Goal: Transaction & Acquisition: Purchase product/service

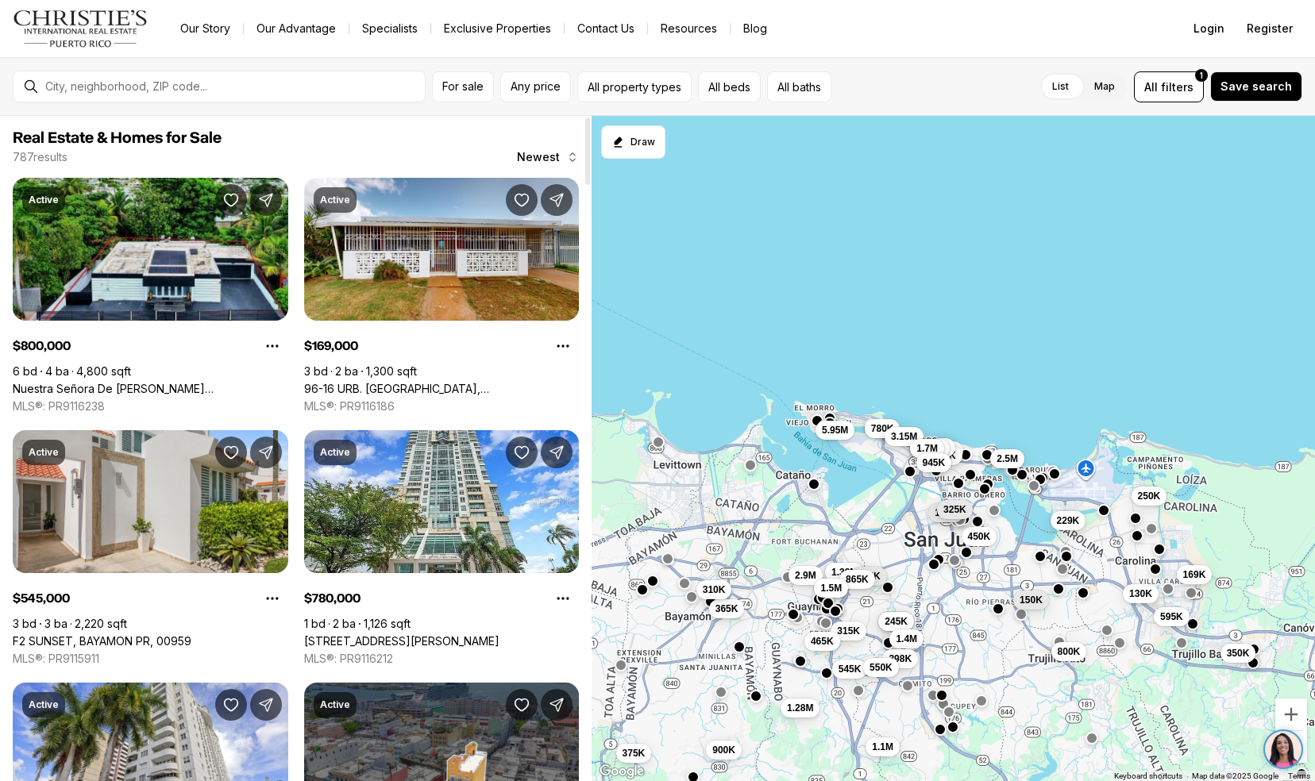
click at [63, 382] on link "Nuestra Señora De Lourdes BERNADETTE ST. #665, TRUJILLO ALTO PR, 00976" at bounding box center [150, 389] width 275 height 14
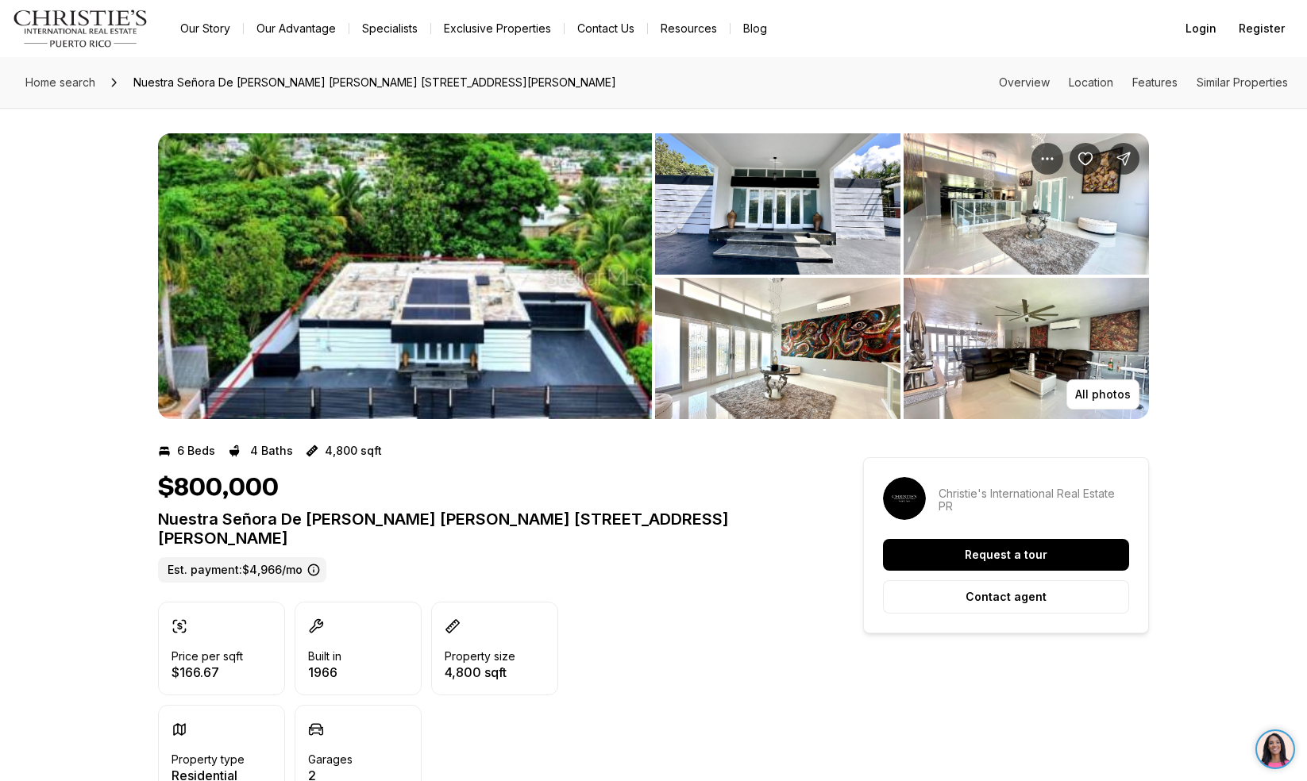
click at [349, 229] on img "View image gallery" at bounding box center [405, 276] width 494 height 286
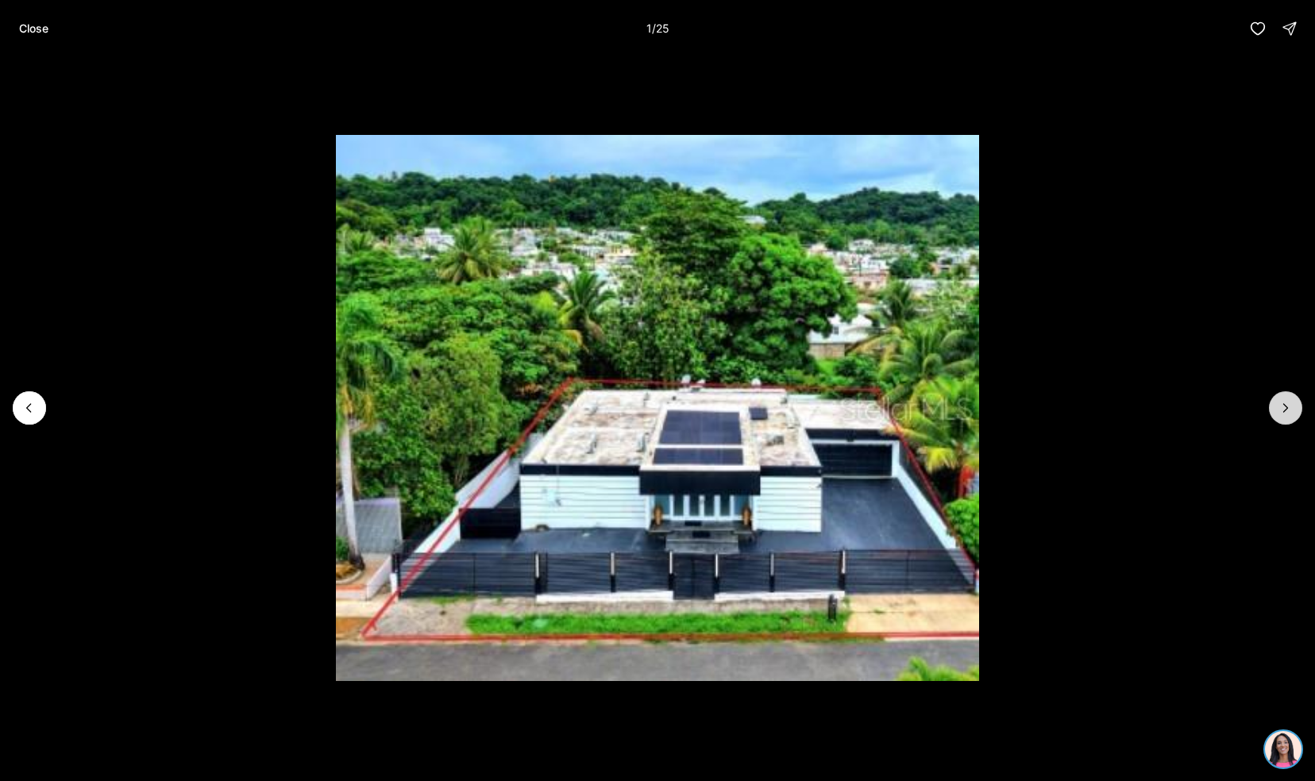
click at [1294, 416] on button "Next slide" at bounding box center [1285, 407] width 33 height 33
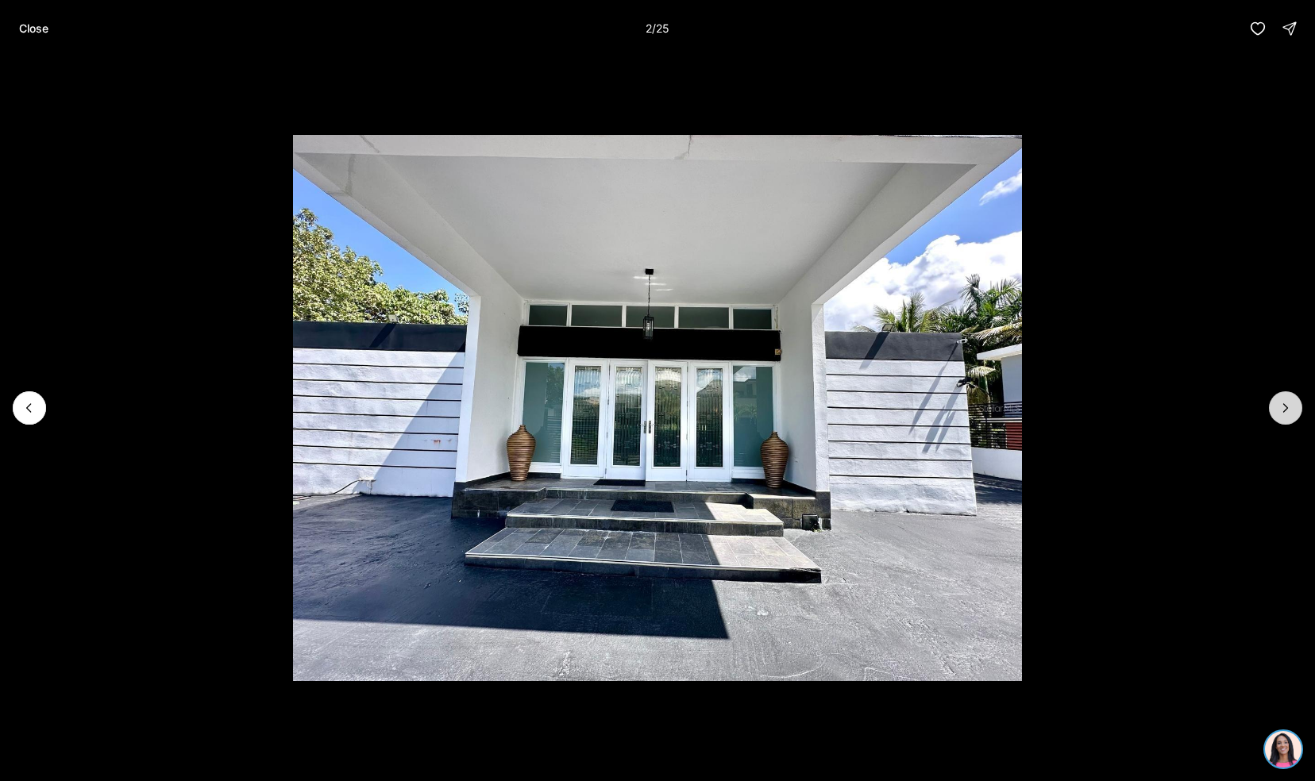
click at [1294, 416] on button "Next slide" at bounding box center [1285, 407] width 33 height 33
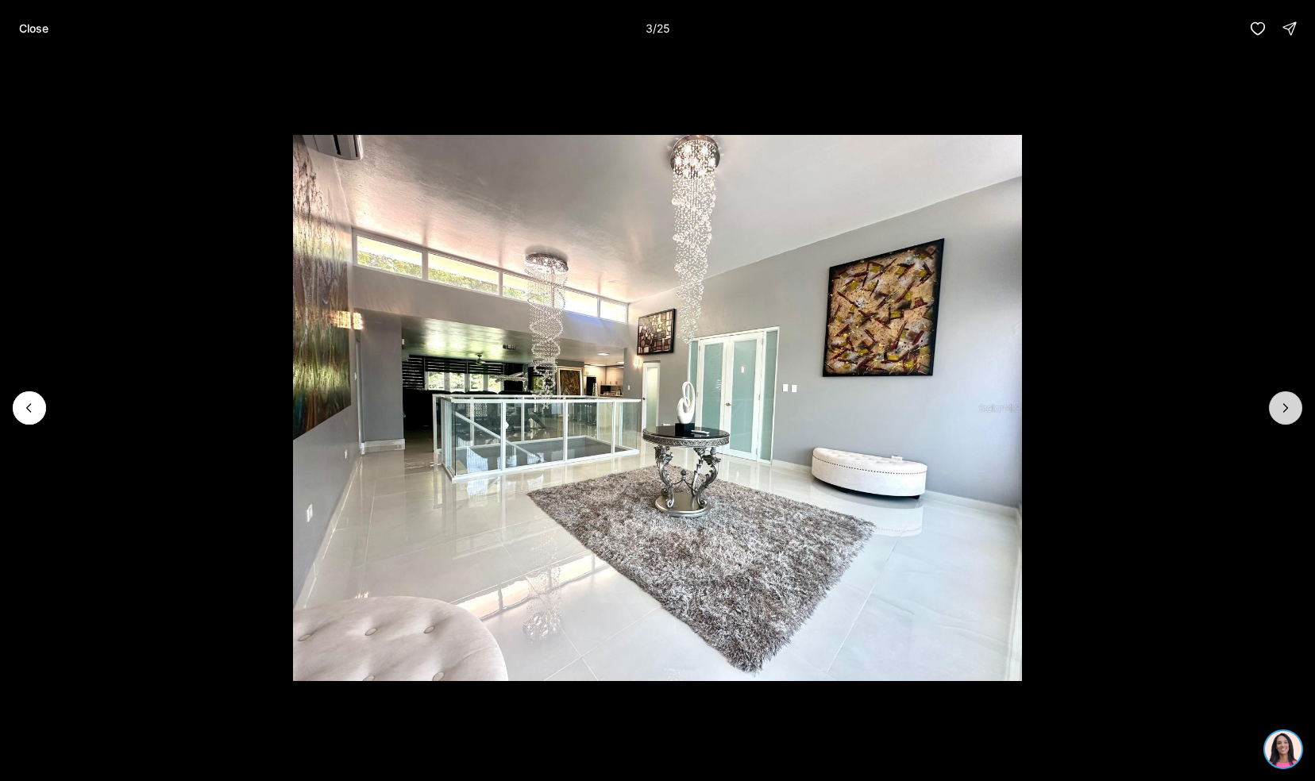
click at [1294, 416] on button "Next slide" at bounding box center [1285, 407] width 33 height 33
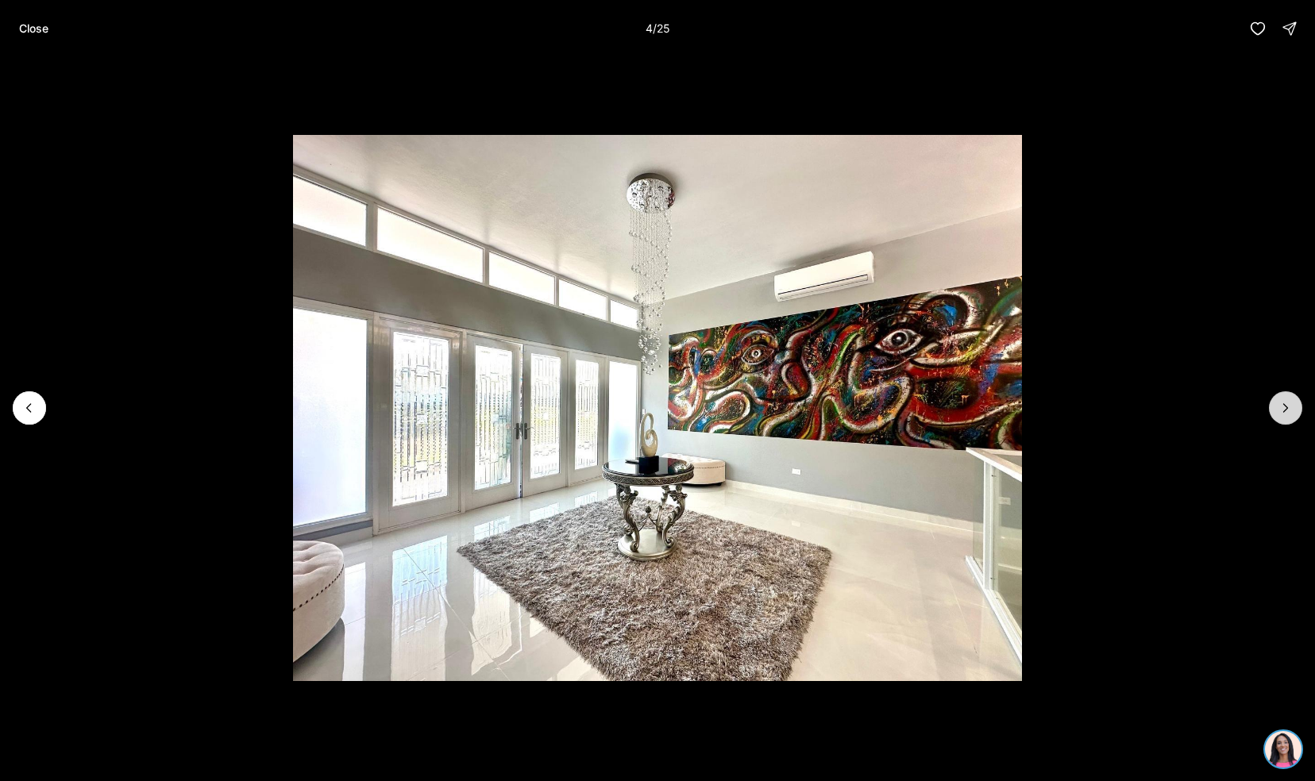
click at [1294, 416] on button "Next slide" at bounding box center [1285, 407] width 33 height 33
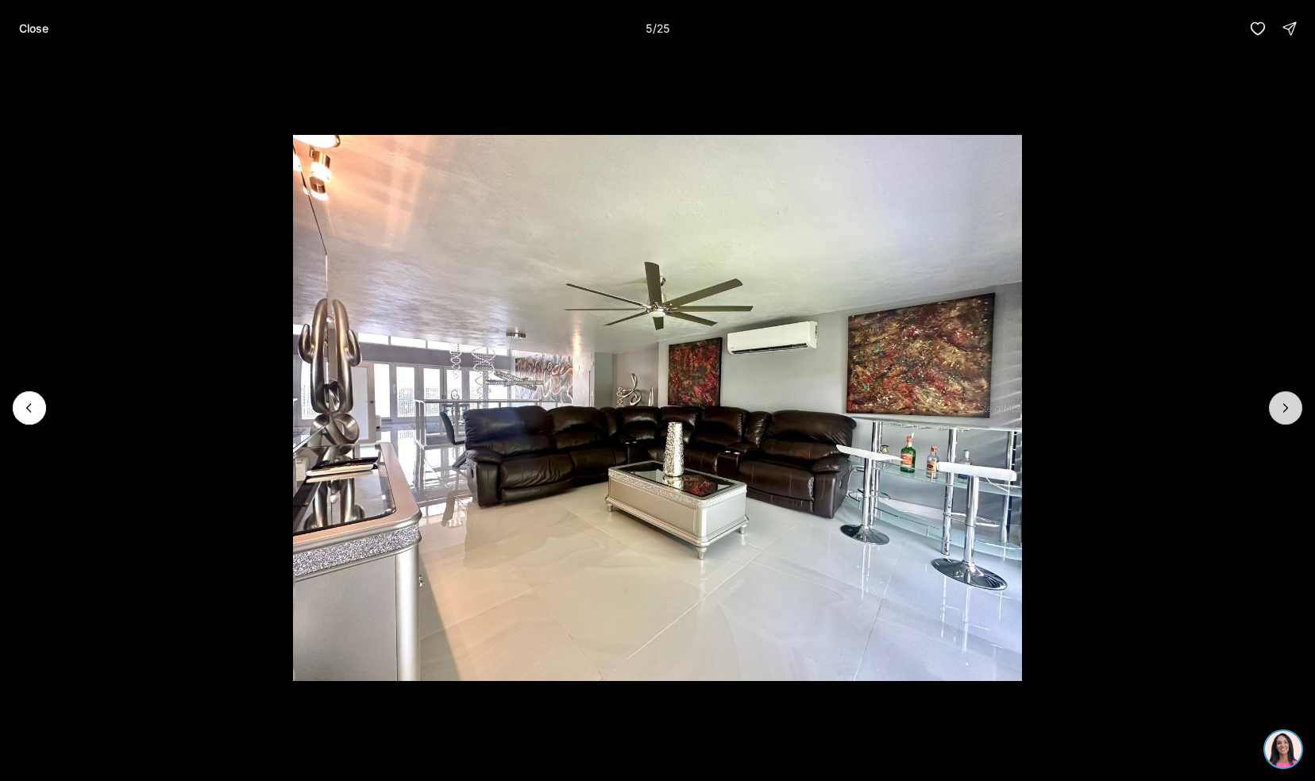
click at [1294, 416] on button "Next slide" at bounding box center [1285, 407] width 33 height 33
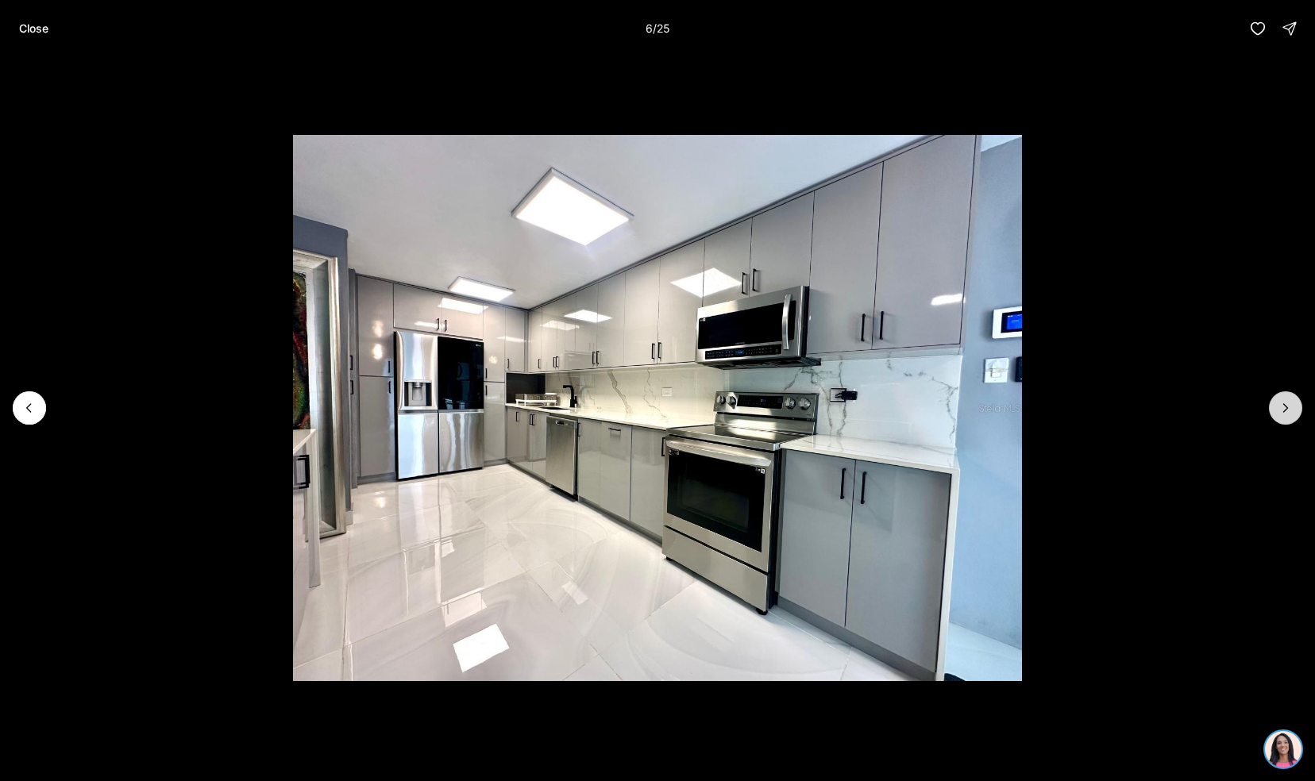
click at [1294, 416] on button "Next slide" at bounding box center [1285, 407] width 33 height 33
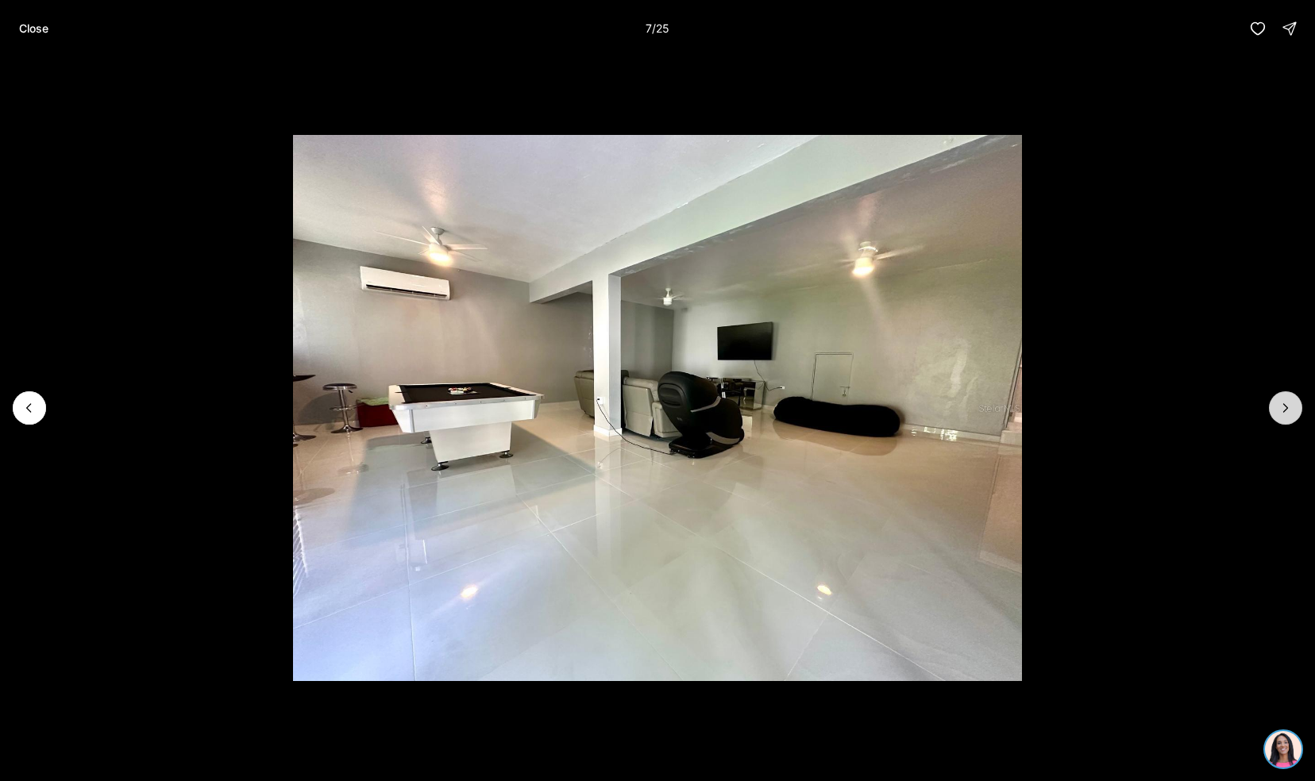
click at [1294, 416] on button "Next slide" at bounding box center [1285, 407] width 33 height 33
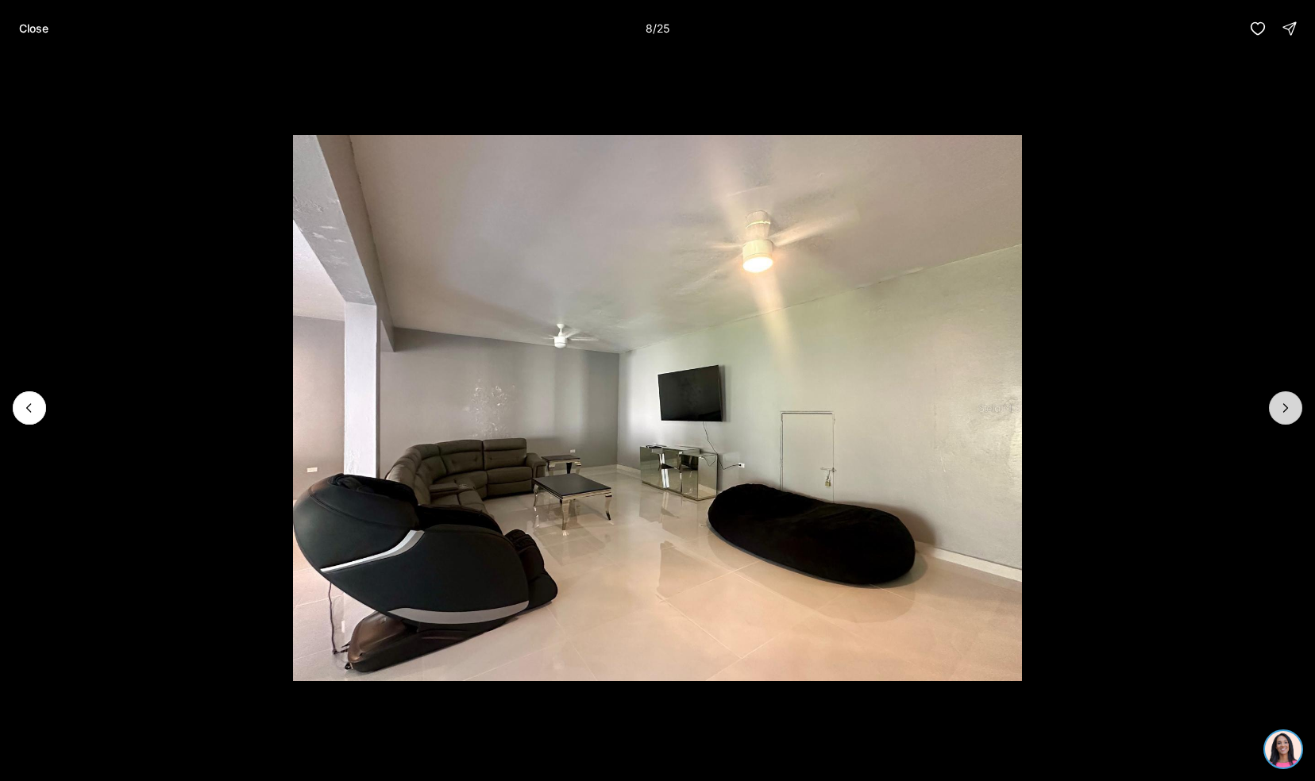
click at [1294, 416] on button "Next slide" at bounding box center [1285, 407] width 33 height 33
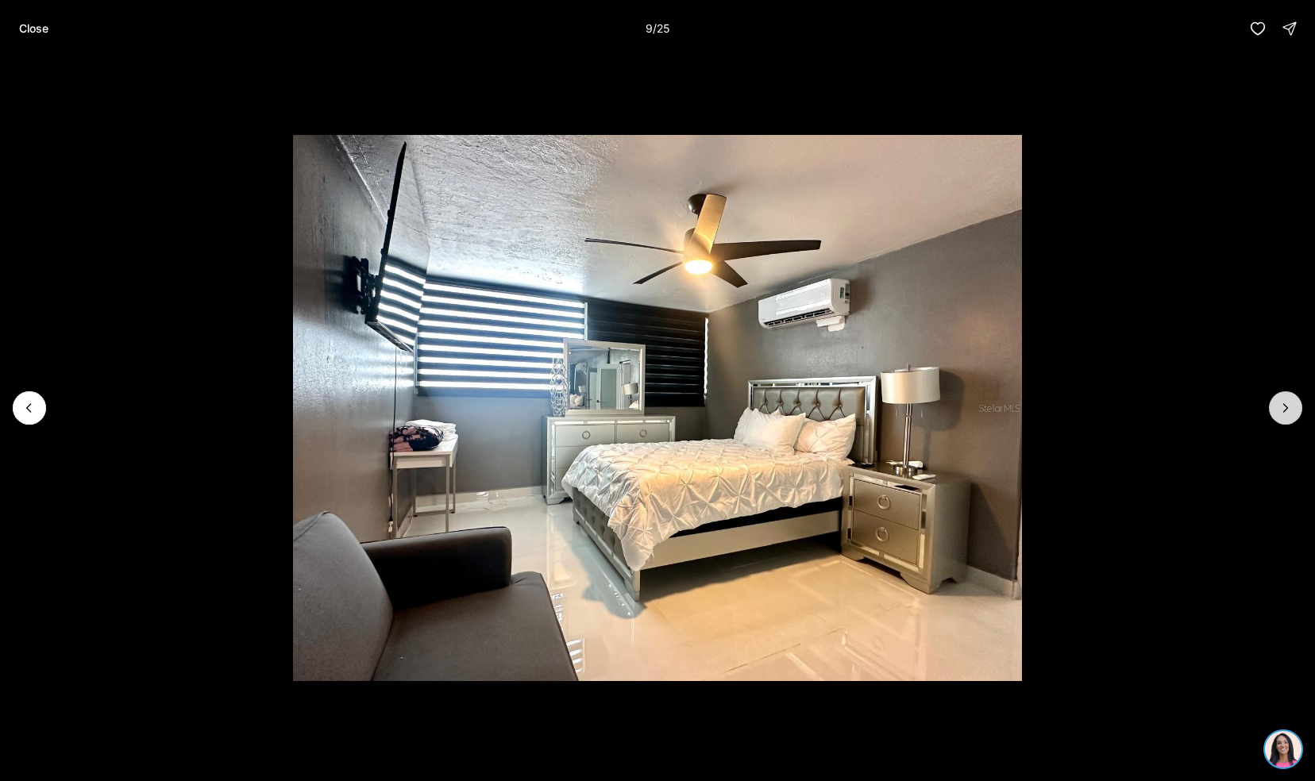
click at [1294, 416] on button "Next slide" at bounding box center [1285, 407] width 33 height 33
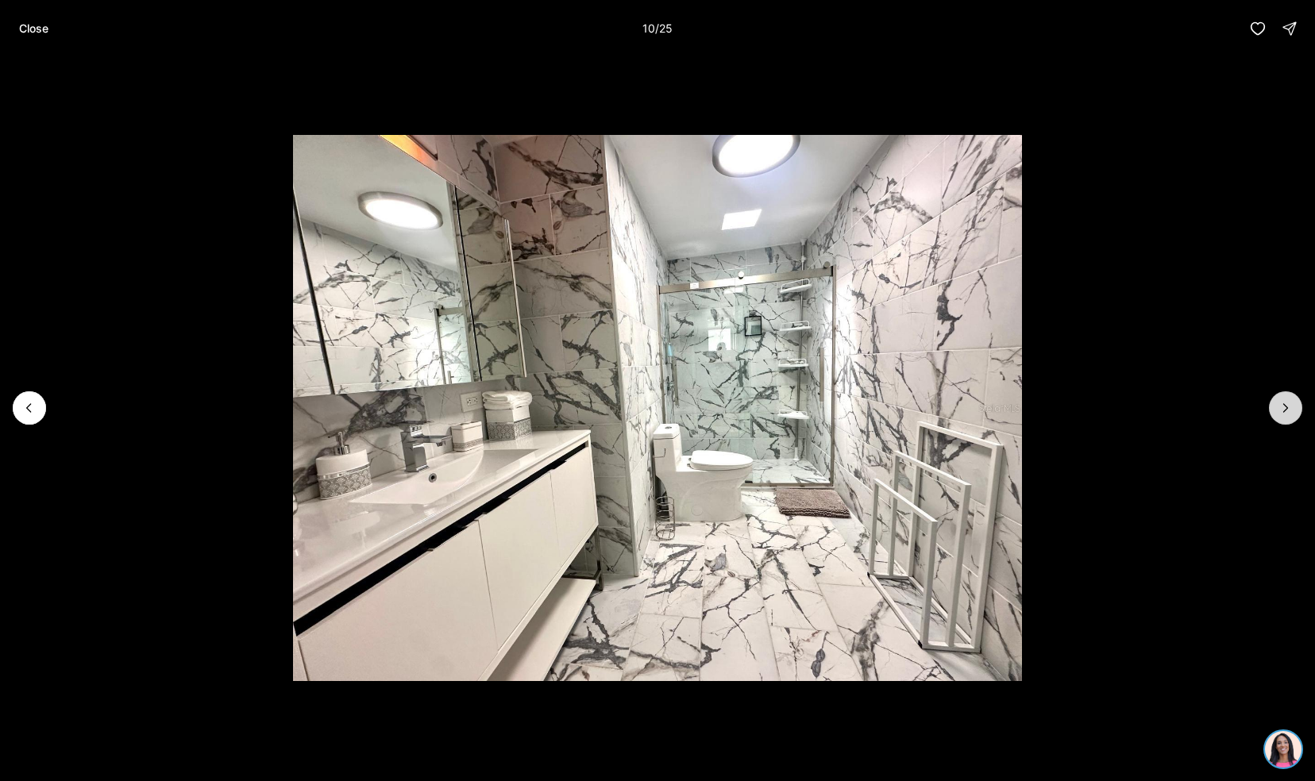
click at [1294, 416] on button "Next slide" at bounding box center [1285, 407] width 33 height 33
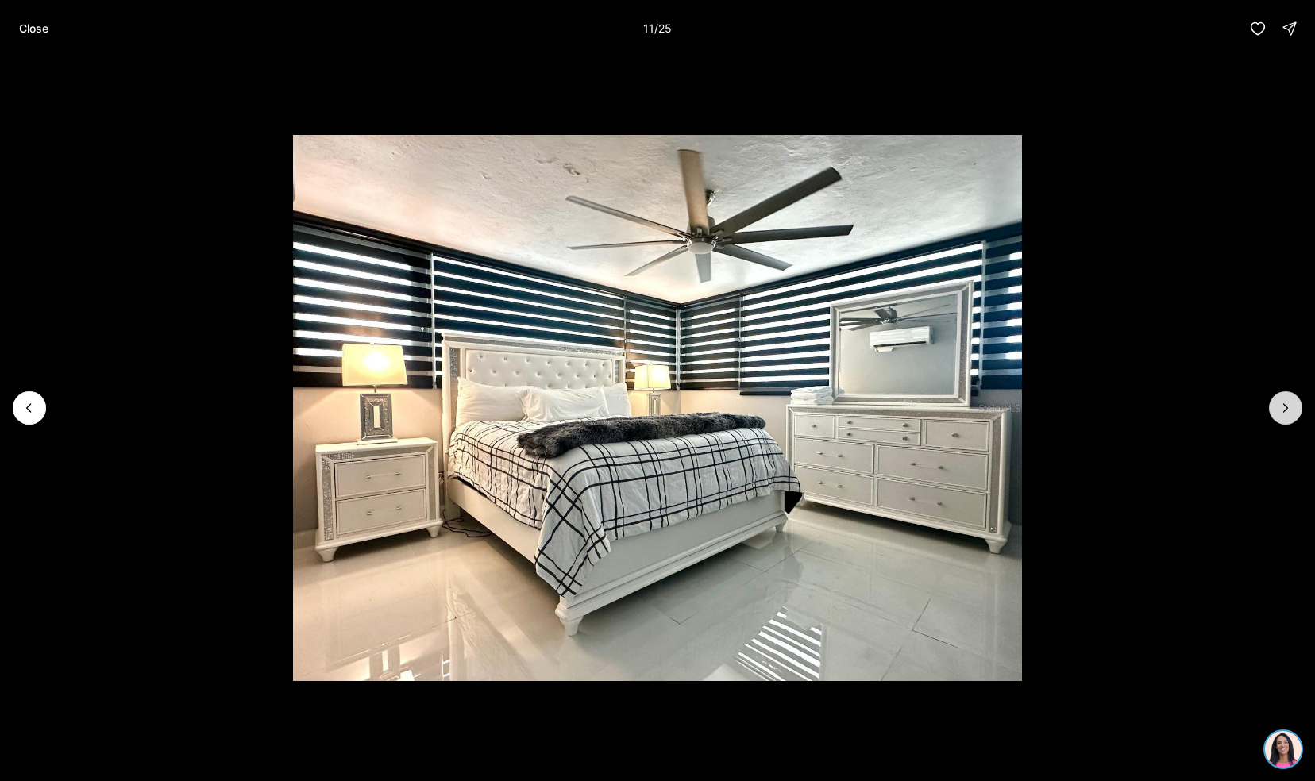
click at [1294, 416] on button "Next slide" at bounding box center [1285, 407] width 33 height 33
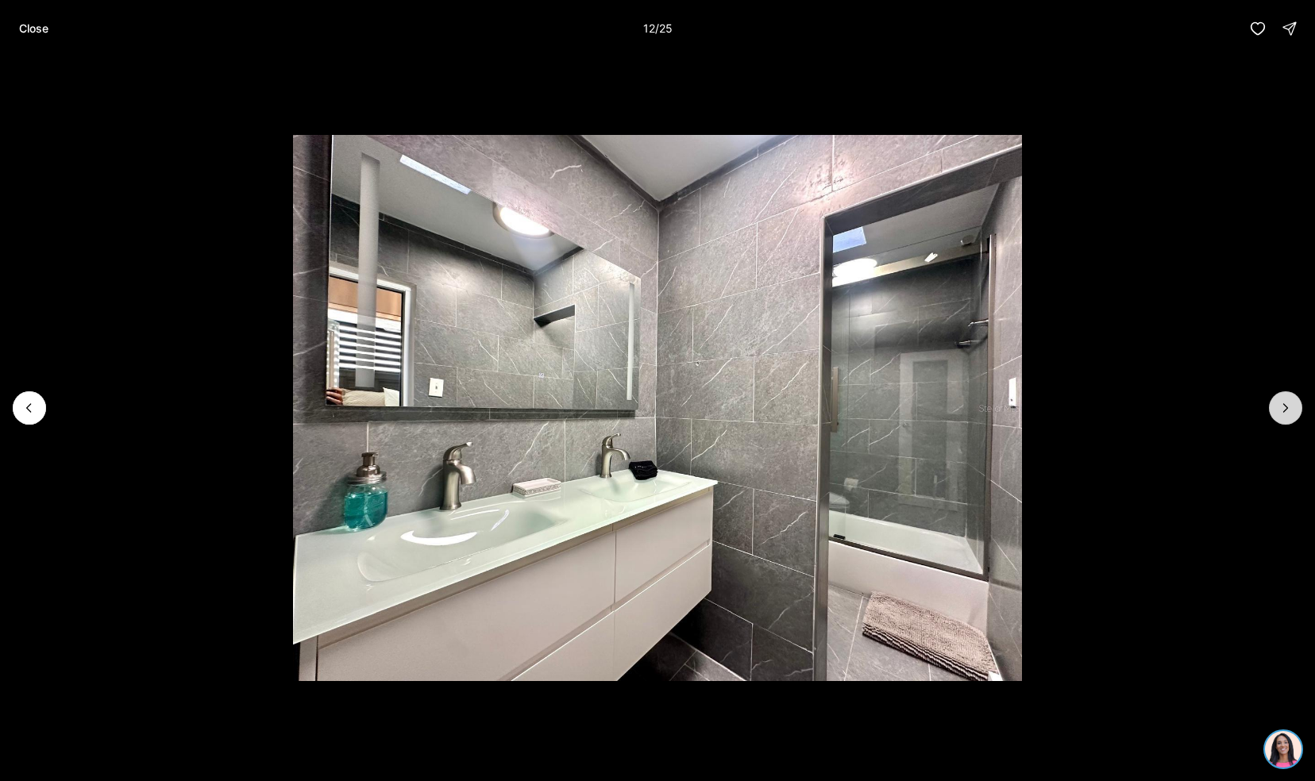
click at [1294, 416] on button "Next slide" at bounding box center [1285, 407] width 33 height 33
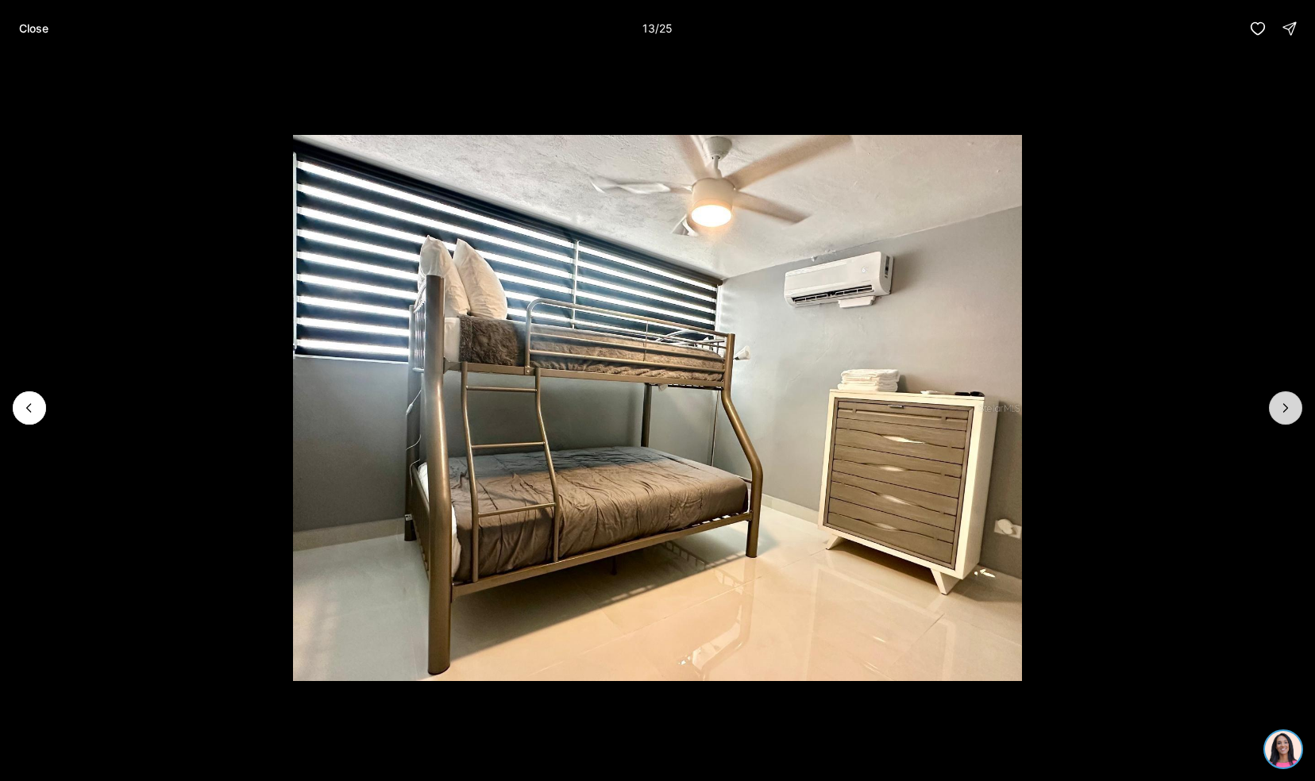
click at [1294, 416] on button "Next slide" at bounding box center [1285, 407] width 33 height 33
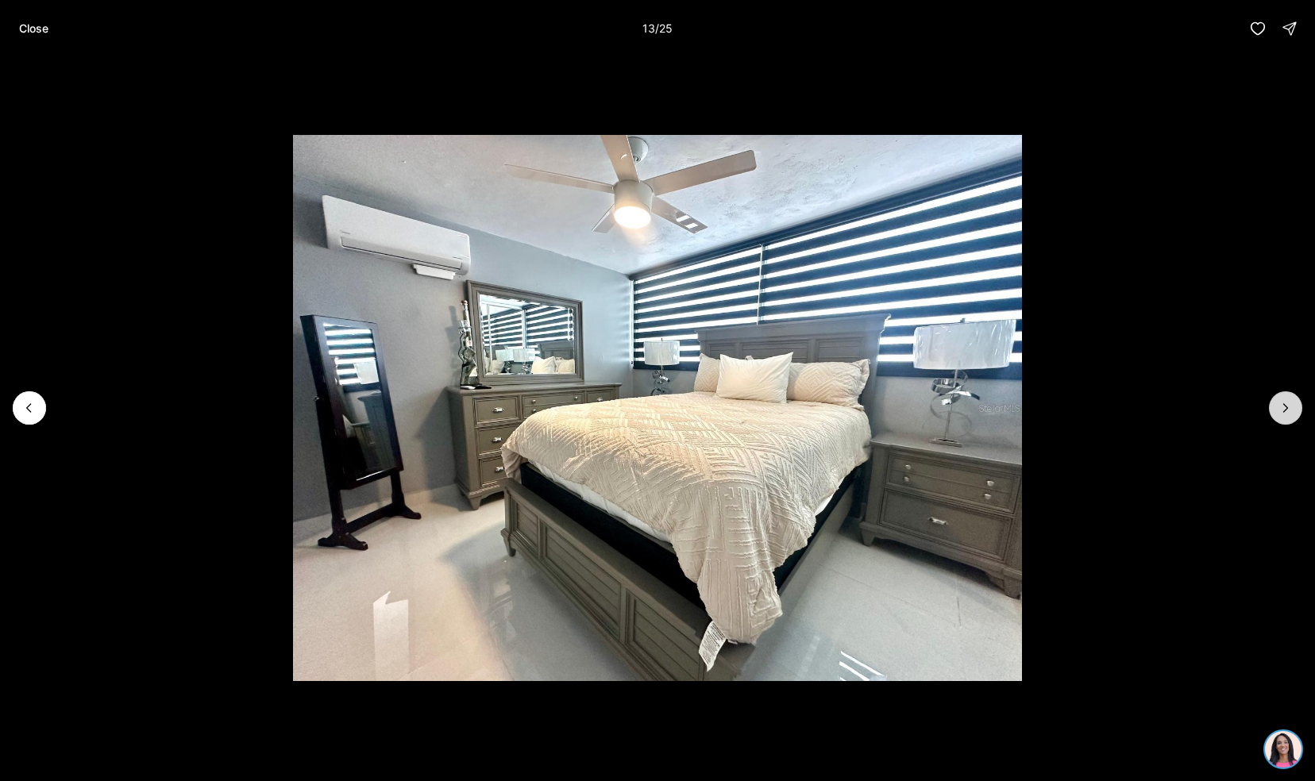
click at [1294, 416] on button "Next slide" at bounding box center [1285, 407] width 33 height 33
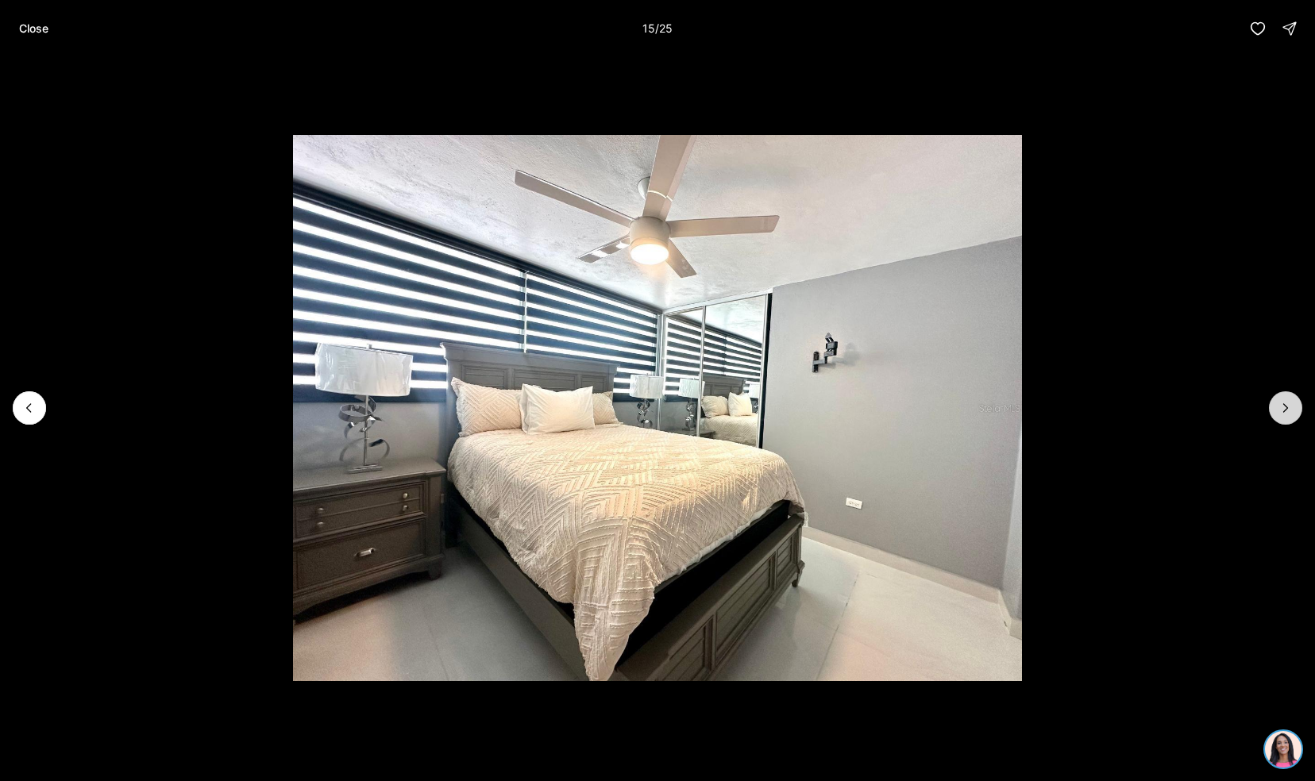
click at [1294, 416] on button "Next slide" at bounding box center [1285, 407] width 33 height 33
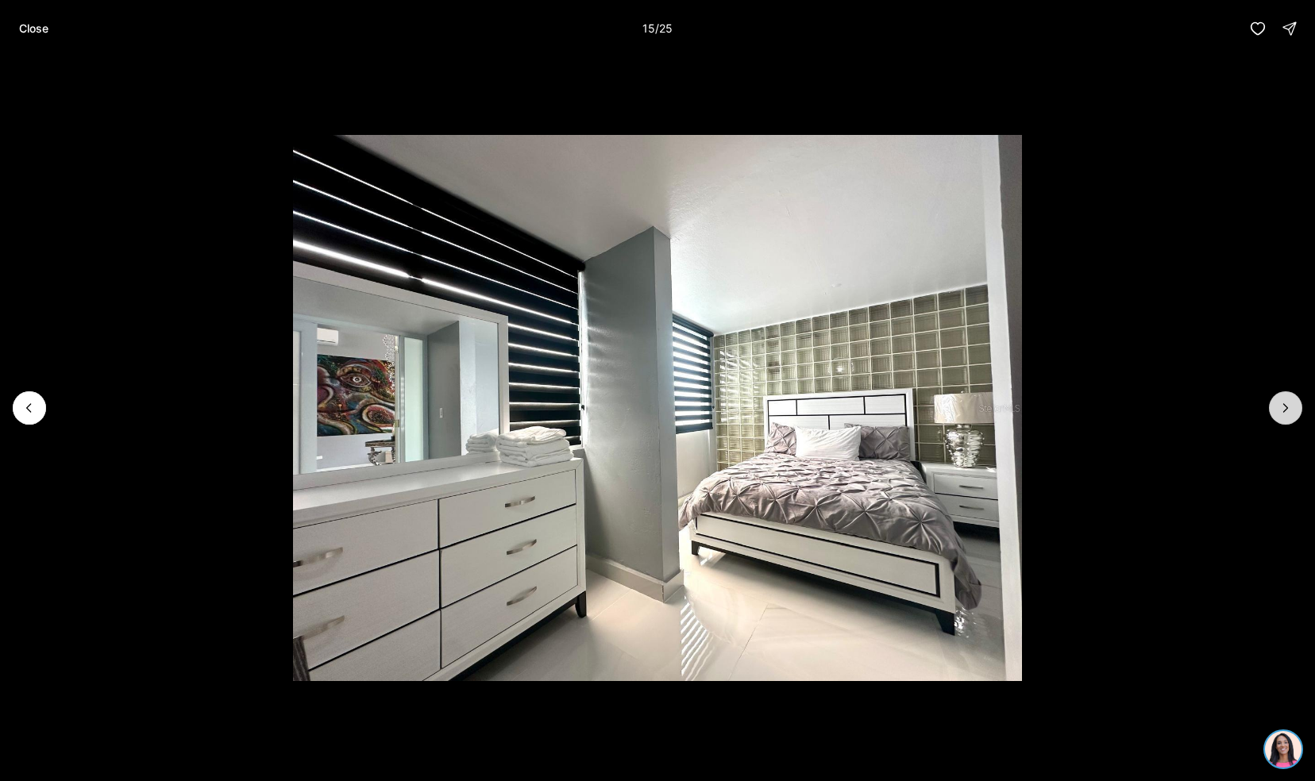
click at [1294, 416] on button "Next slide" at bounding box center [1285, 407] width 33 height 33
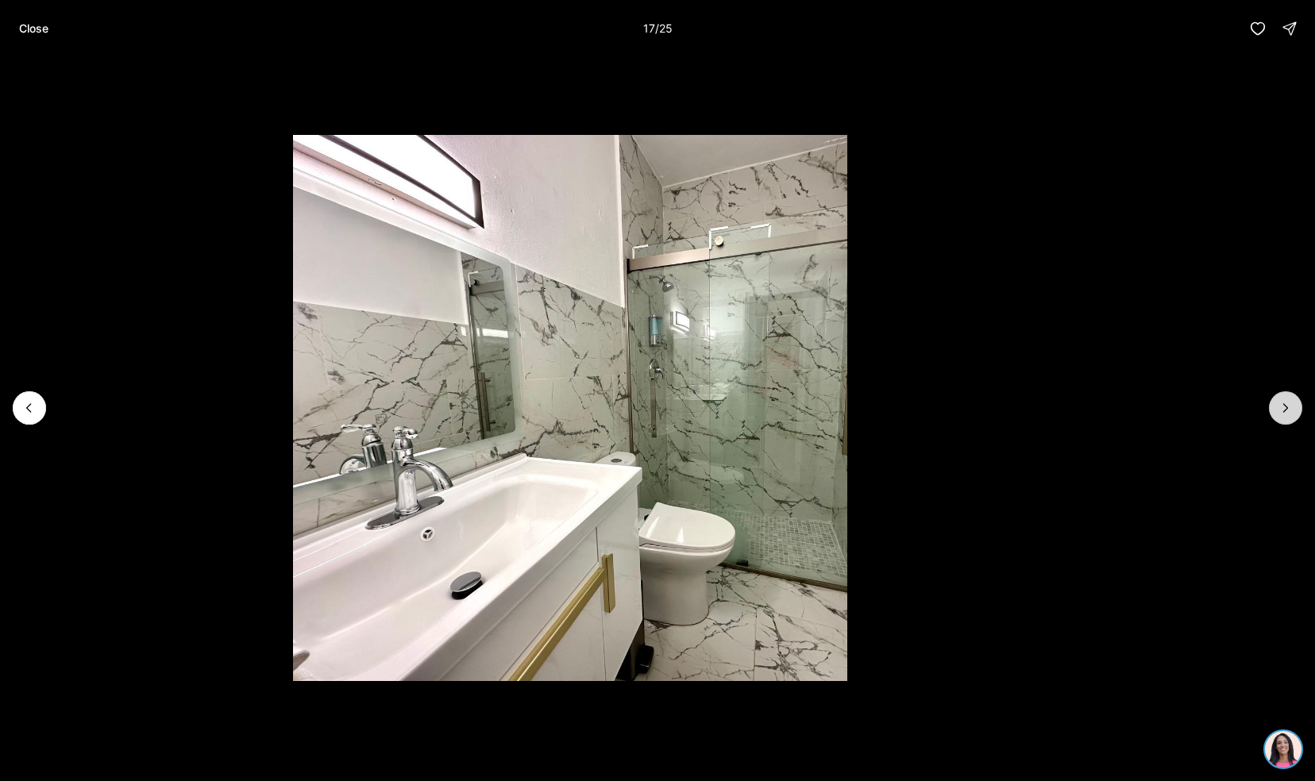
click at [1294, 416] on button "Next slide" at bounding box center [1285, 407] width 33 height 33
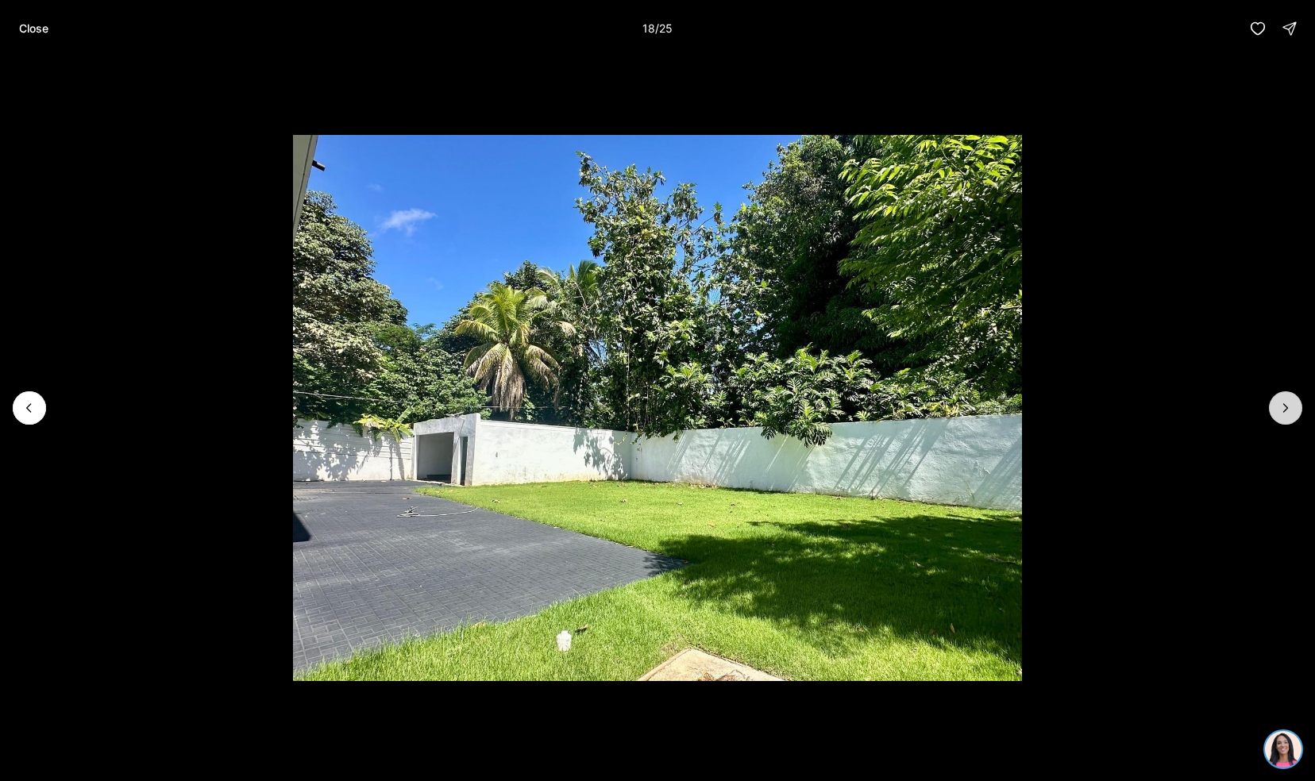
click at [1294, 416] on button "Next slide" at bounding box center [1285, 407] width 33 height 33
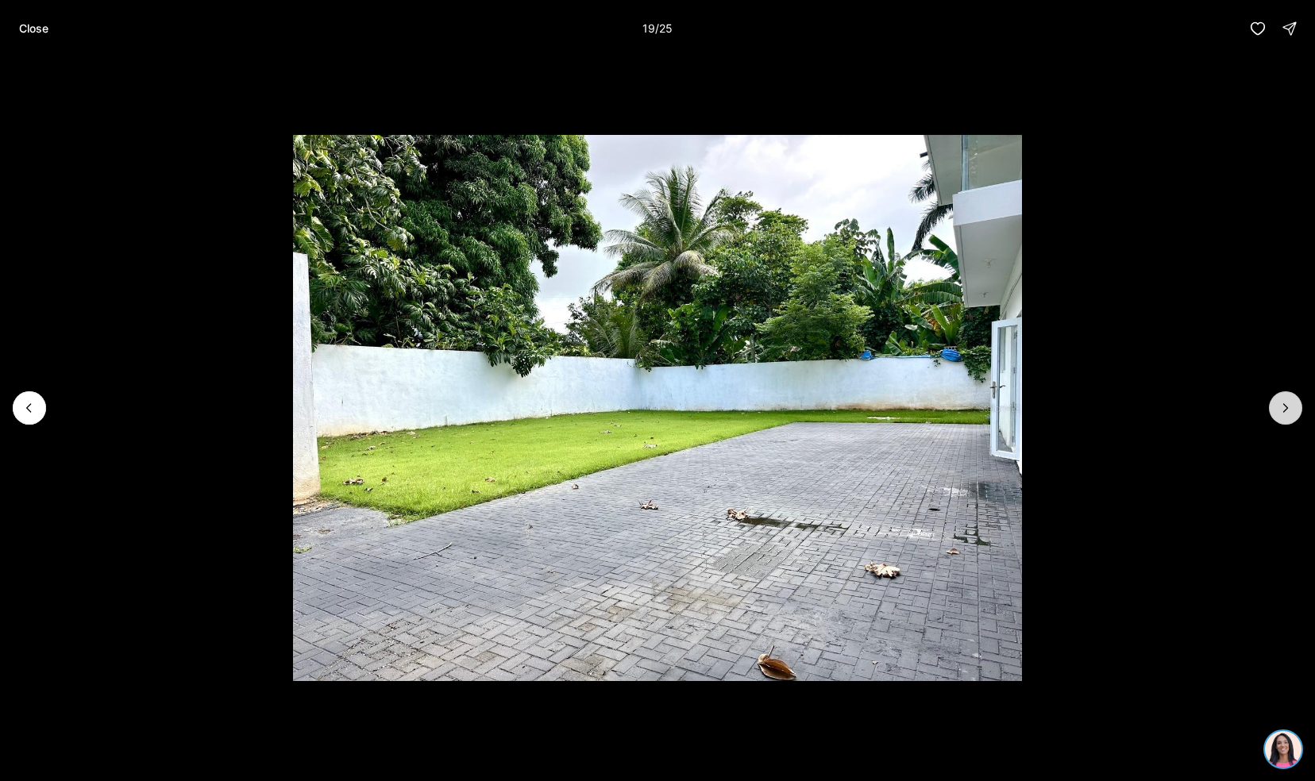
click at [1294, 416] on button "Next slide" at bounding box center [1285, 407] width 33 height 33
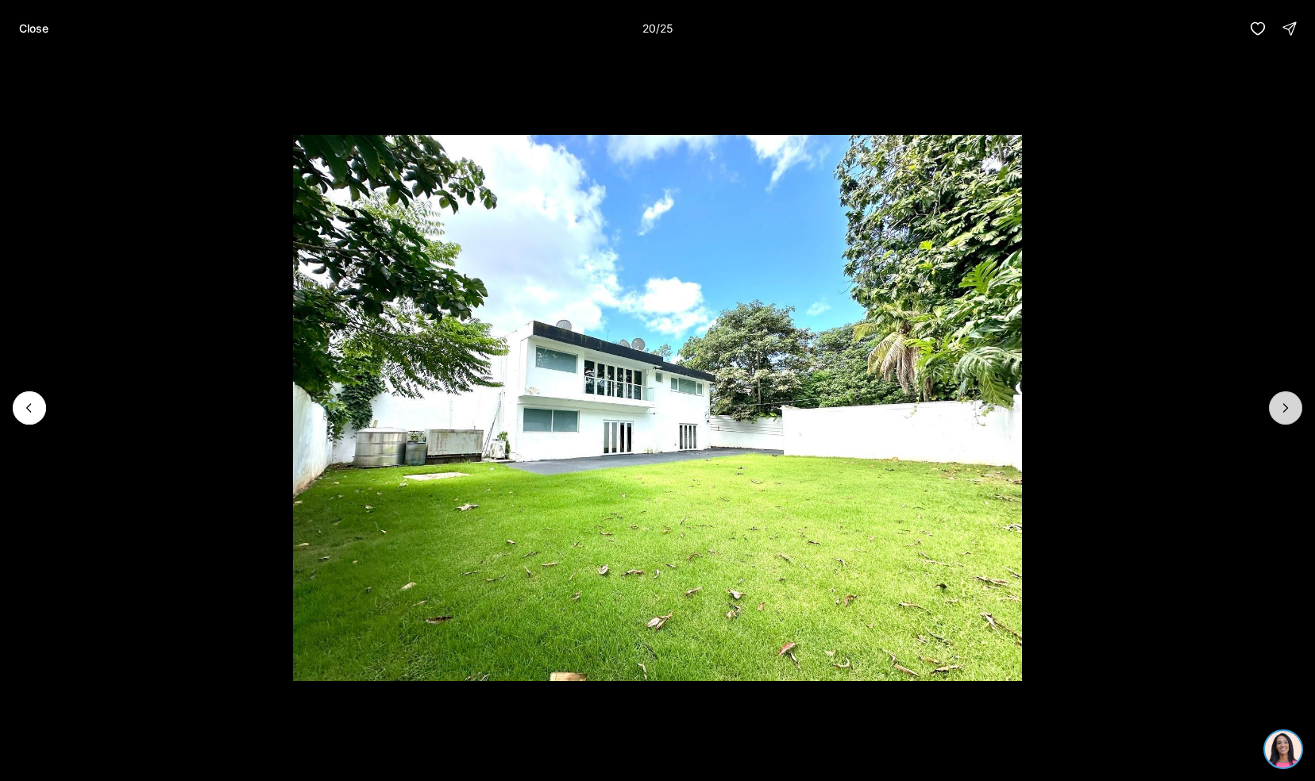
click at [1294, 416] on button "Next slide" at bounding box center [1285, 407] width 33 height 33
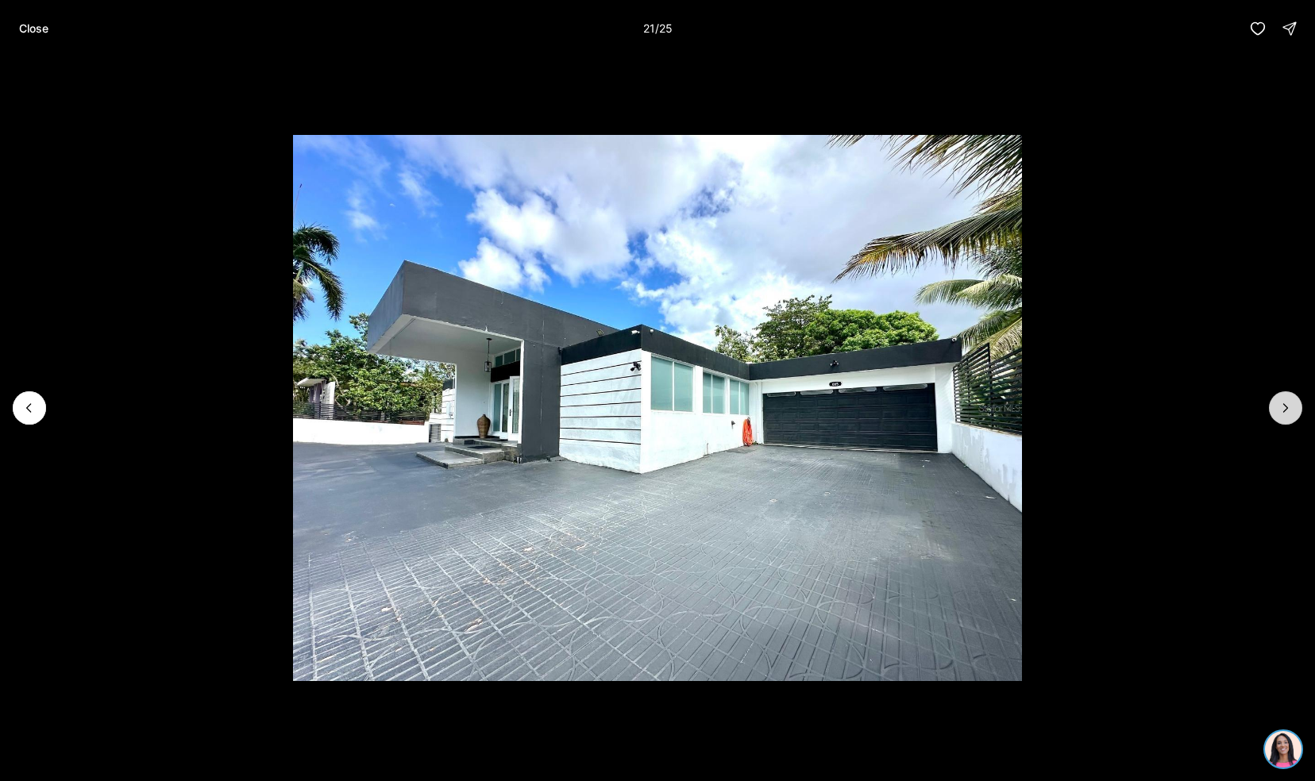
click at [1294, 416] on button "Next slide" at bounding box center [1285, 407] width 33 height 33
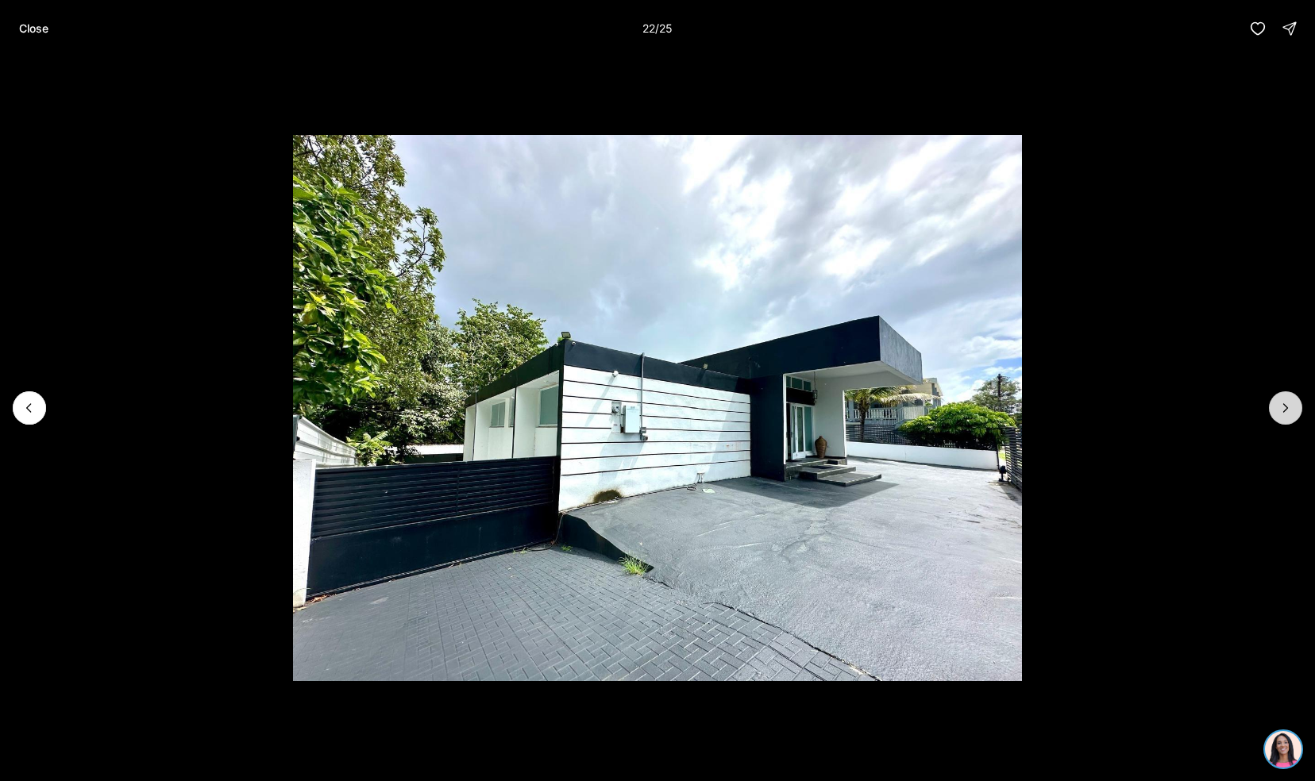
click at [1294, 416] on button "Next slide" at bounding box center [1285, 407] width 33 height 33
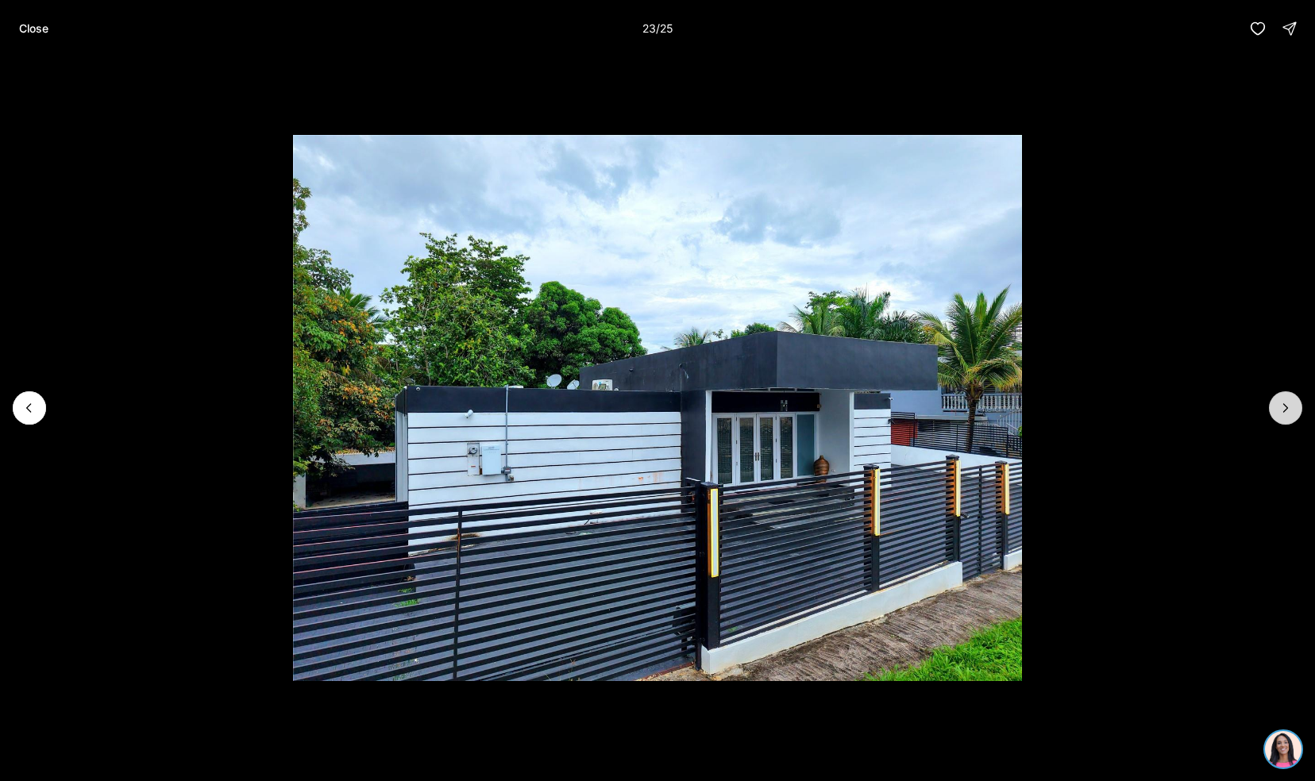
click at [1294, 416] on button "Next slide" at bounding box center [1285, 407] width 33 height 33
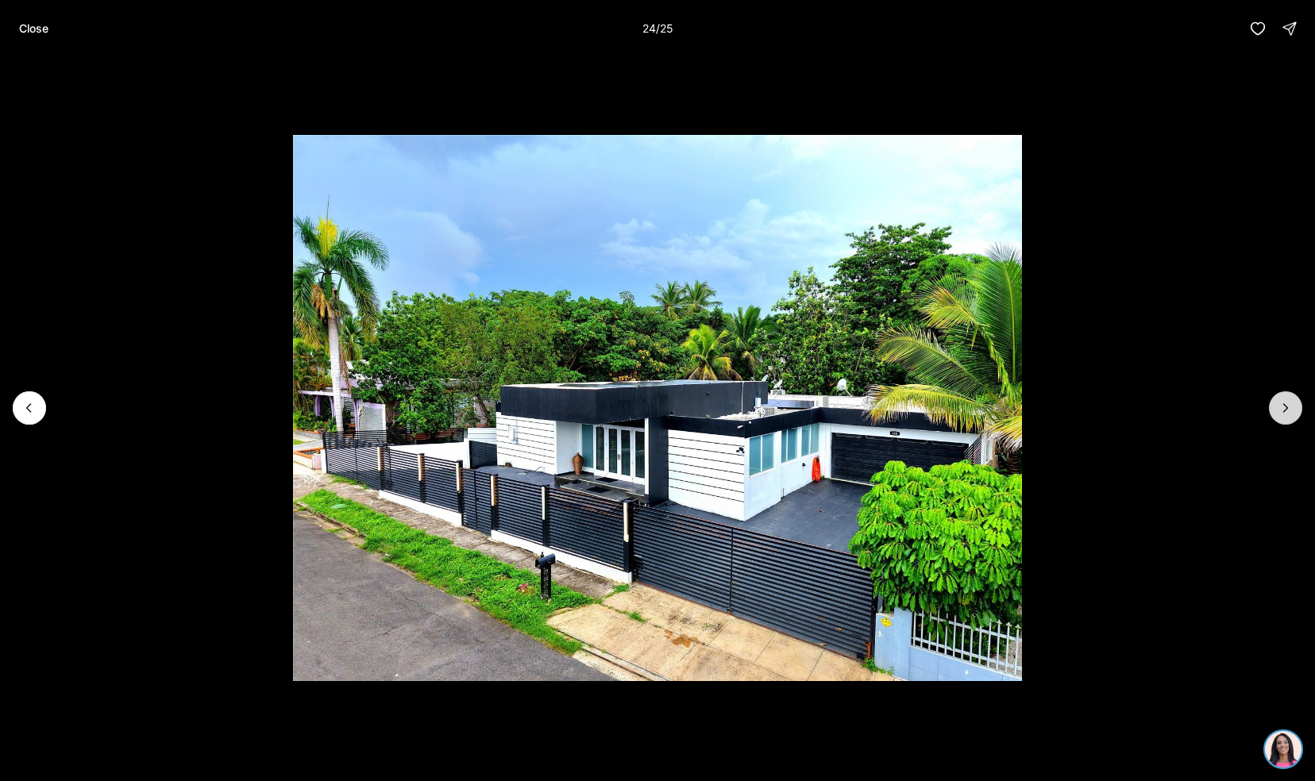
click at [1294, 416] on button "Next slide" at bounding box center [1285, 407] width 33 height 33
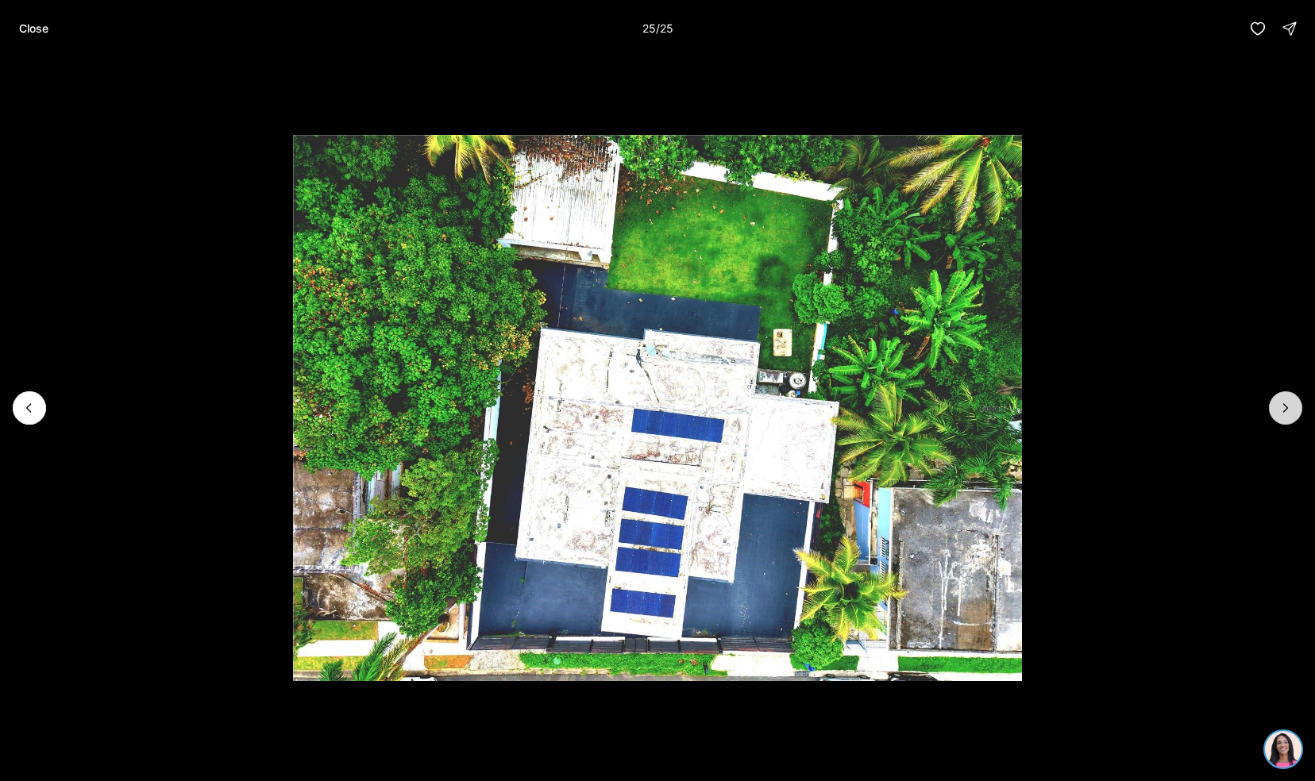
click at [1294, 416] on div at bounding box center [1285, 407] width 33 height 33
click at [14, 19] on button "Close" at bounding box center [34, 29] width 48 height 32
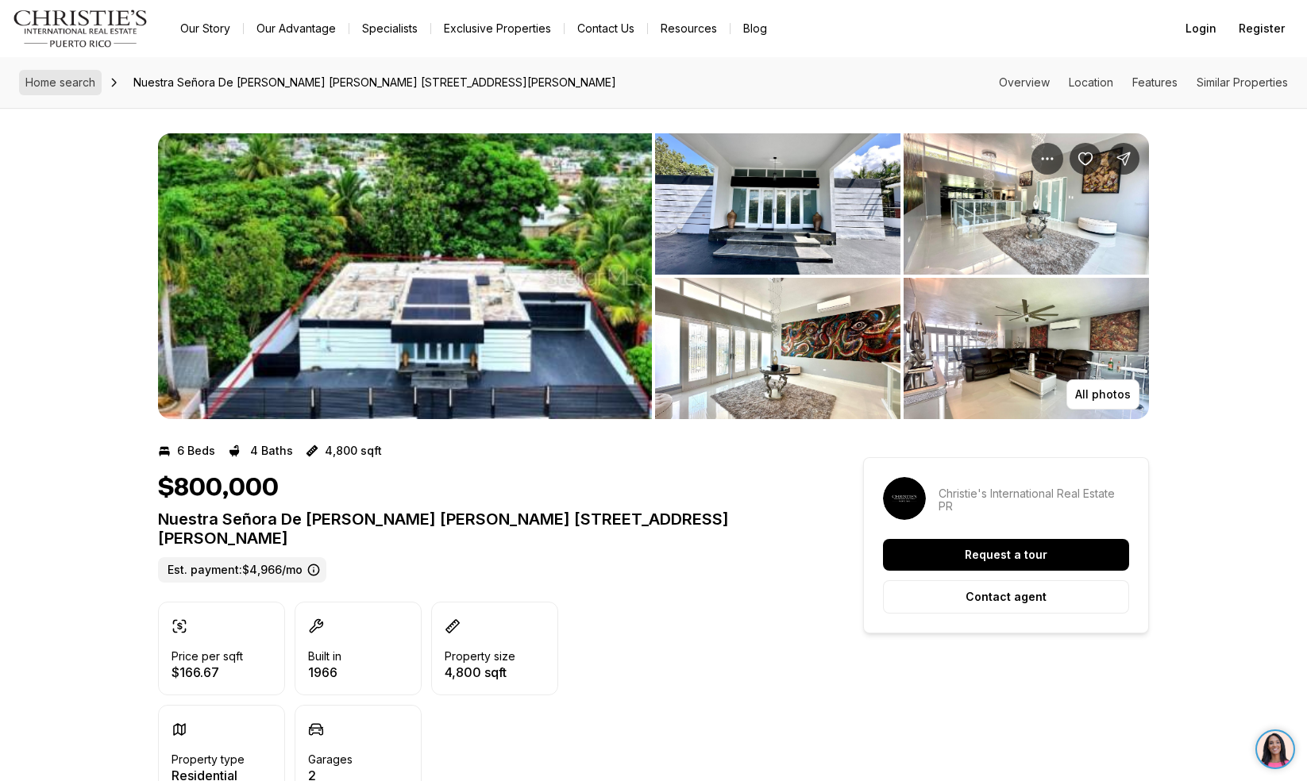
click at [79, 75] on link "Home search" at bounding box center [60, 82] width 83 height 25
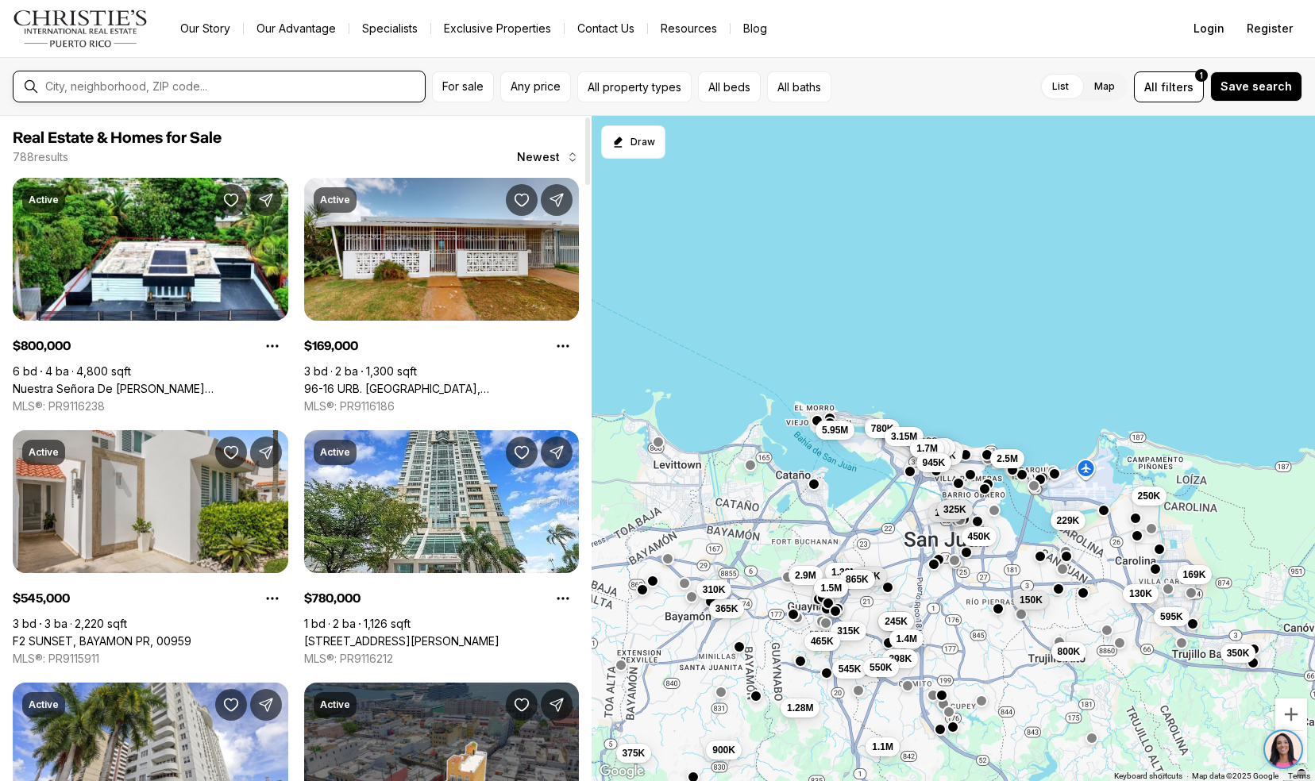
click at [283, 87] on input "text" at bounding box center [231, 86] width 373 height 13
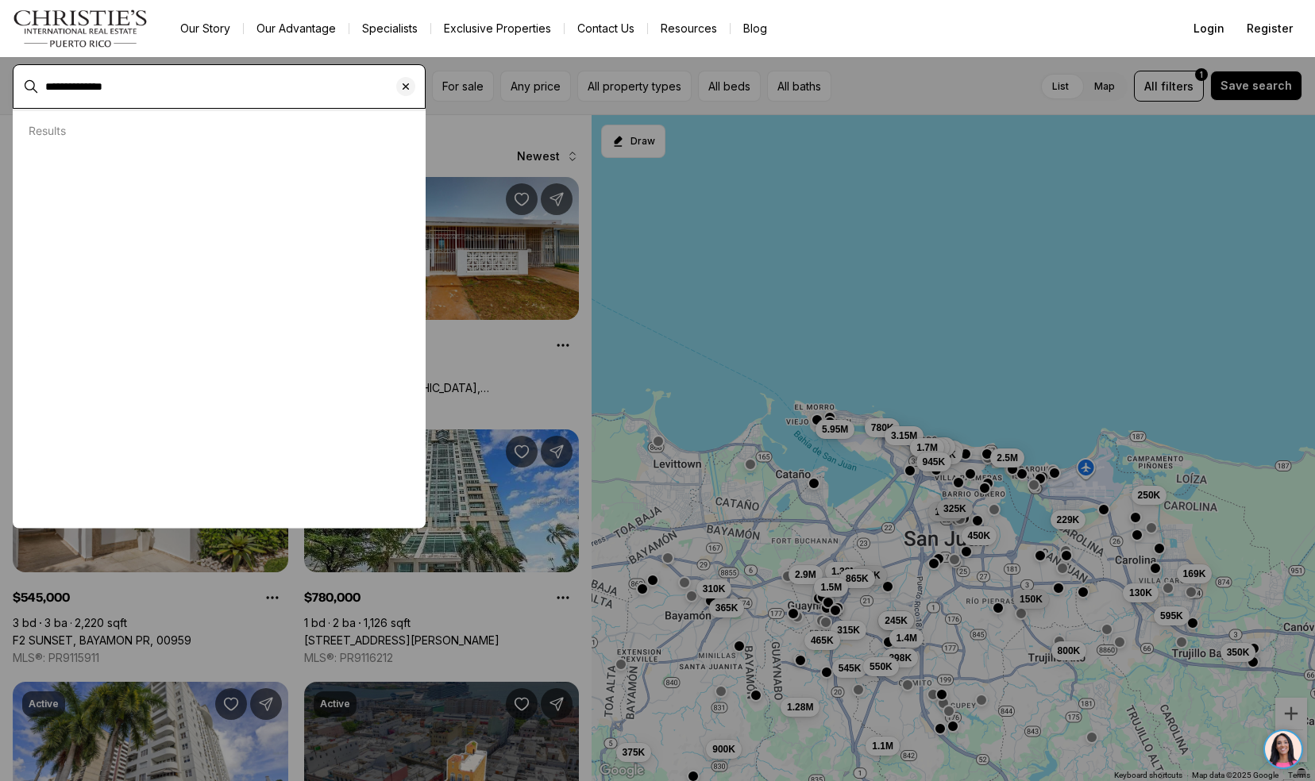
type input "**********"
click at [283, 87] on input "text" at bounding box center [231, 86] width 373 height 13
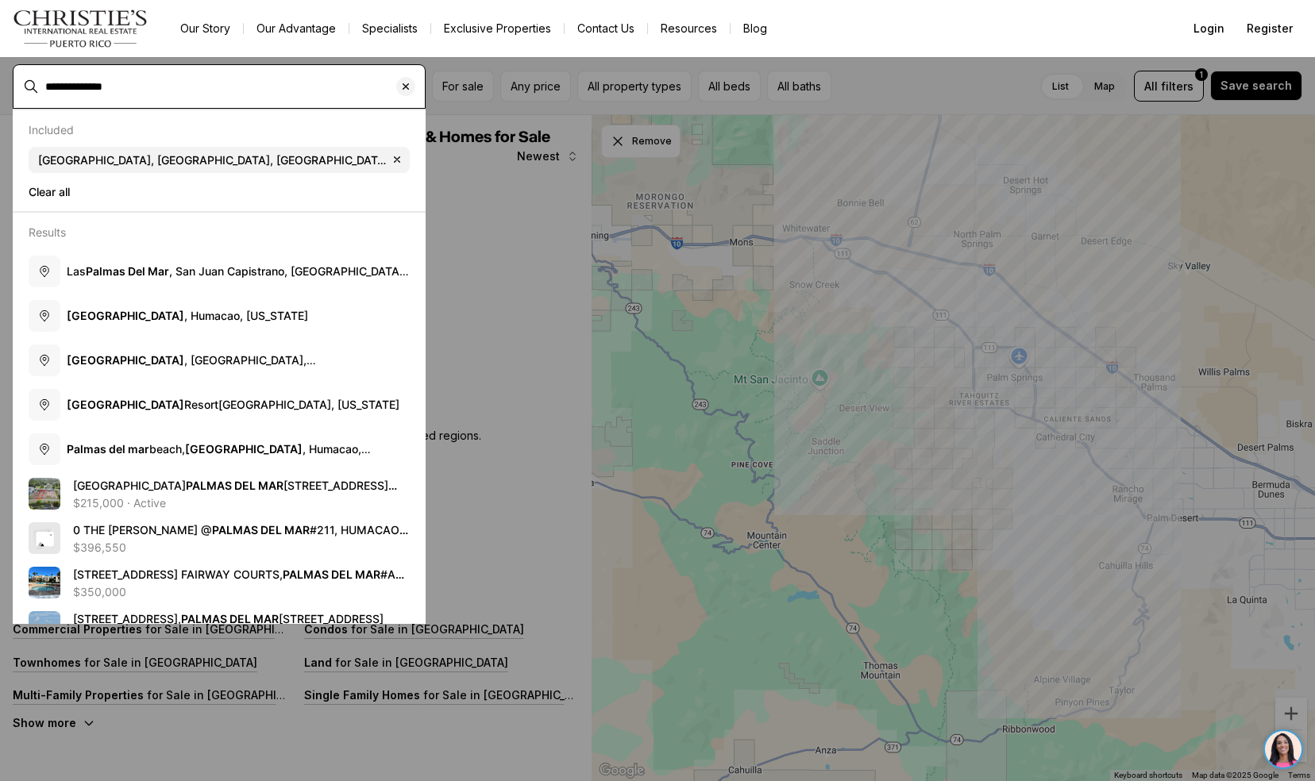
type input "**********"
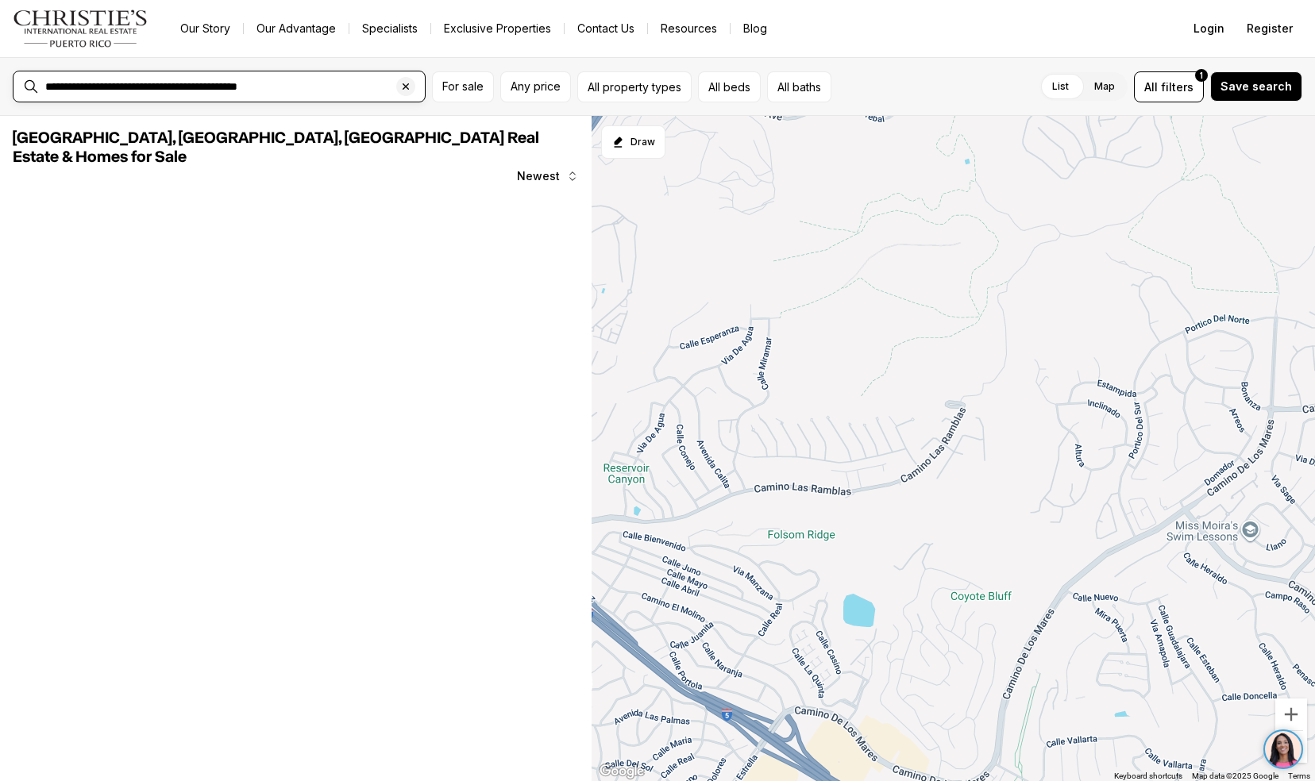
click at [283, 87] on input "**********" at bounding box center [231, 86] width 373 height 13
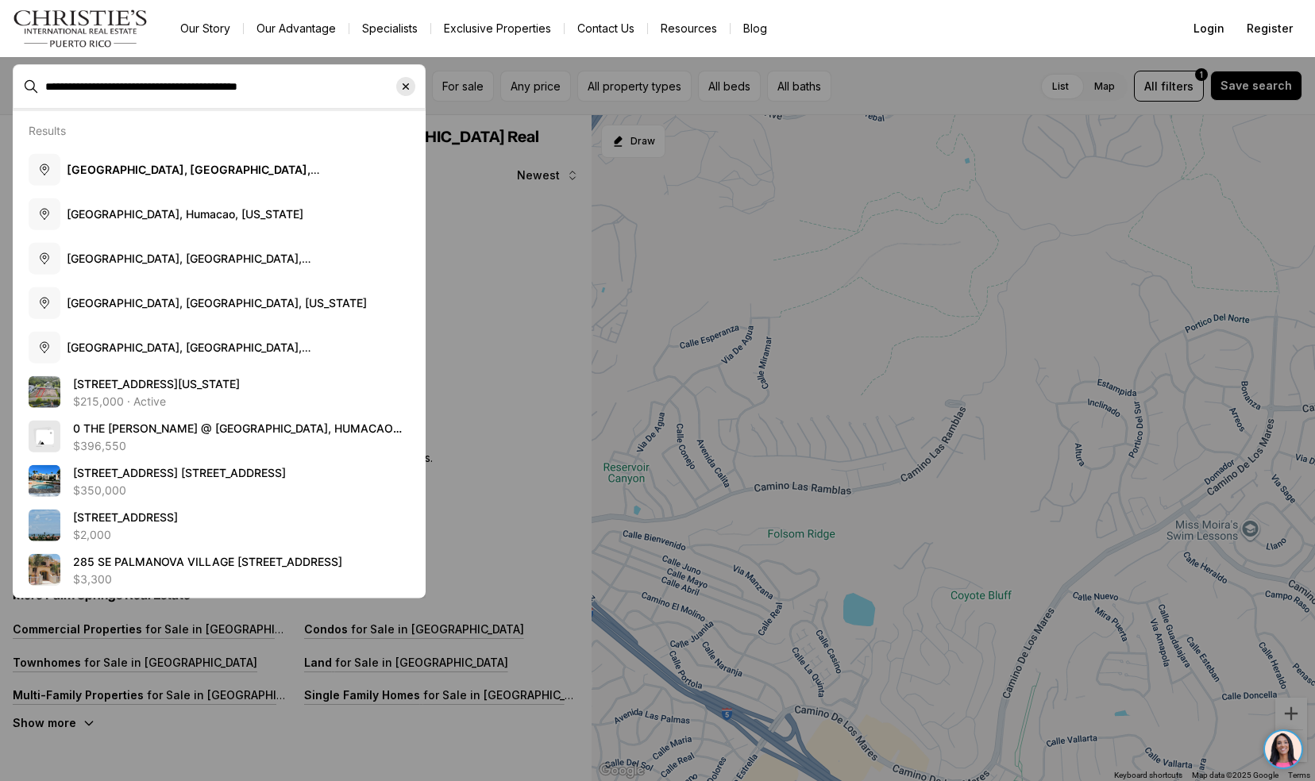
click at [403, 87] on icon "Clear search input" at bounding box center [405, 86] width 13 height 13
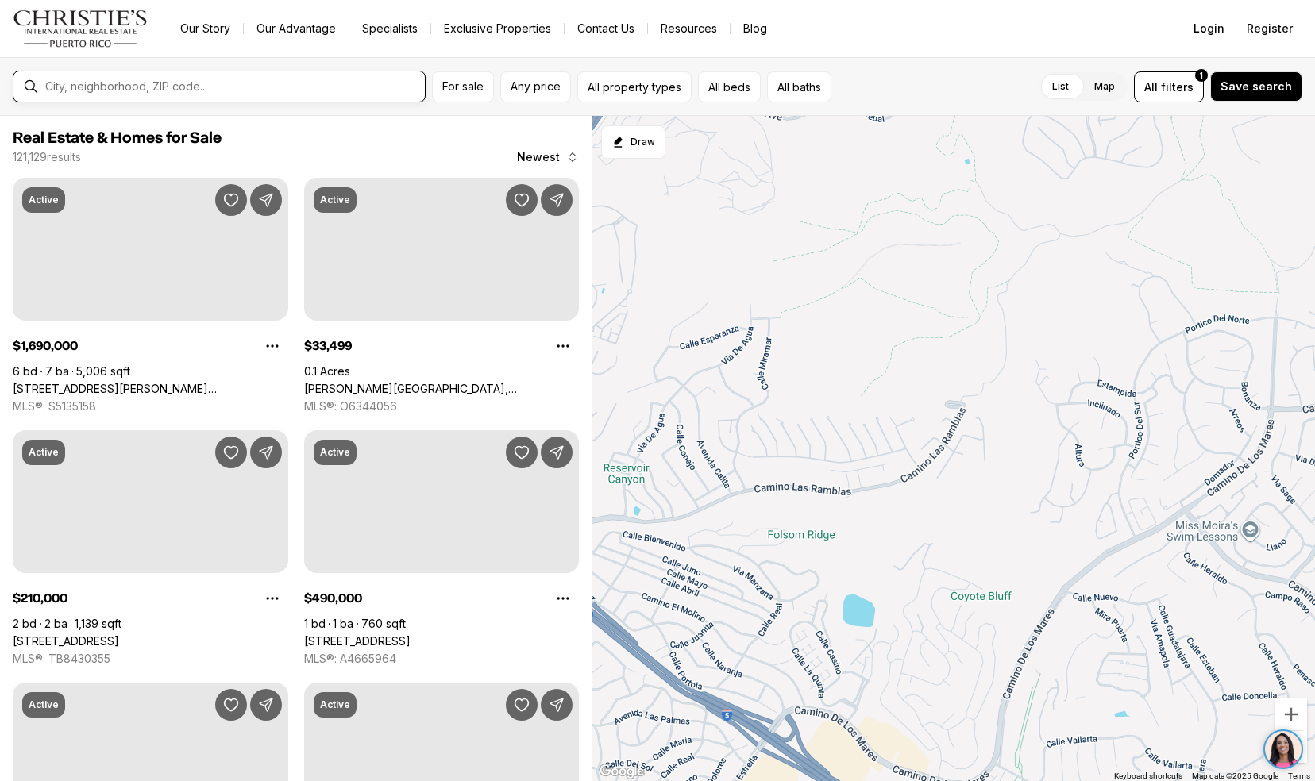
click at [403, 87] on input "text" at bounding box center [231, 86] width 373 height 13
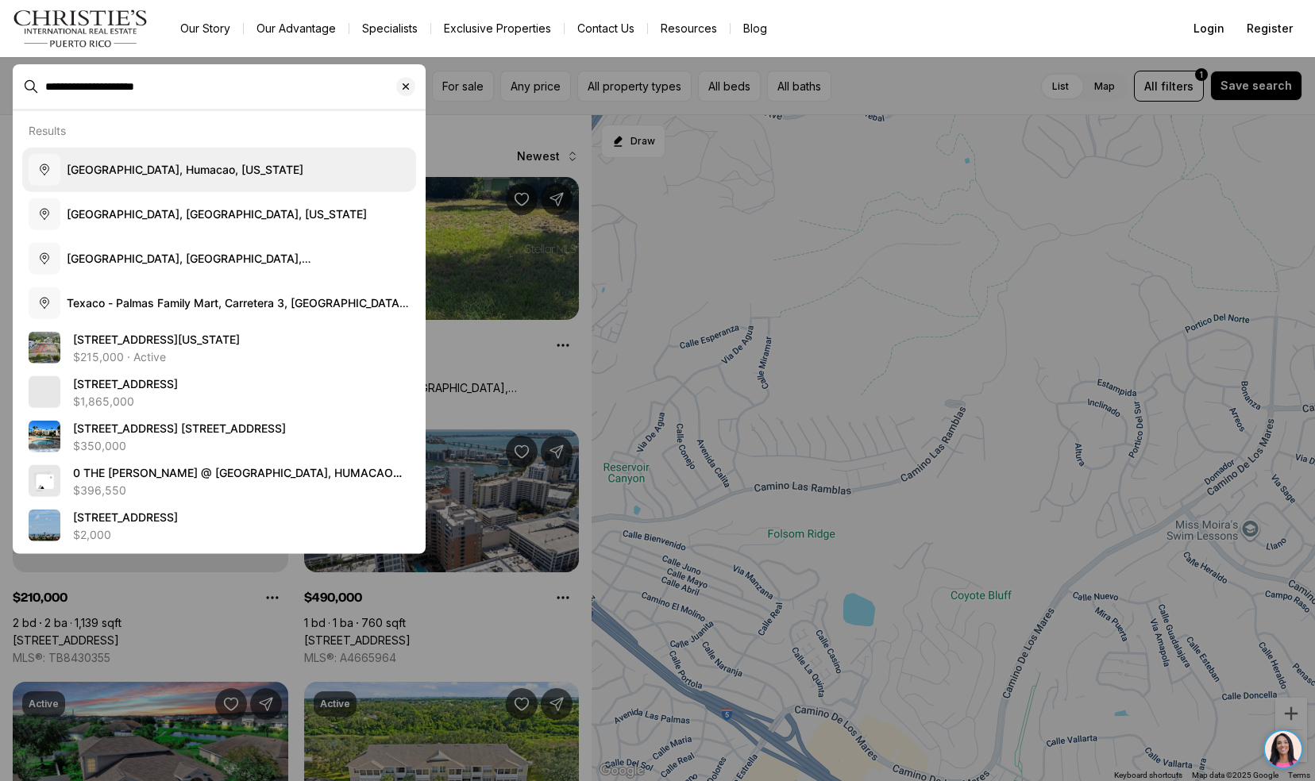
type input "**********"
click at [192, 173] on span "Palmas del Mar, Humacao, Puerto Rico" at bounding box center [185, 168] width 237 height 13
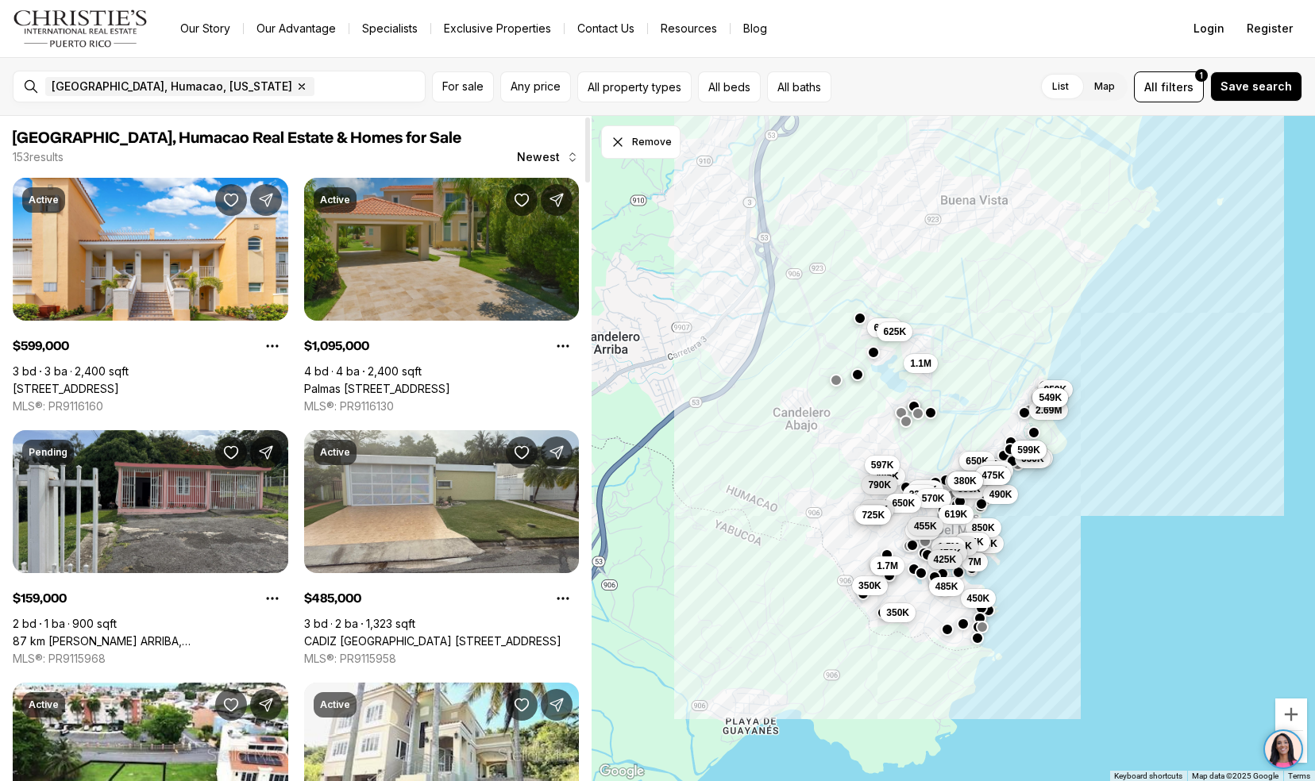
click at [353, 382] on link "Palmas Plantation EAGLE STREET #18, HUMACAO PR, 00791" at bounding box center [377, 389] width 146 height 14
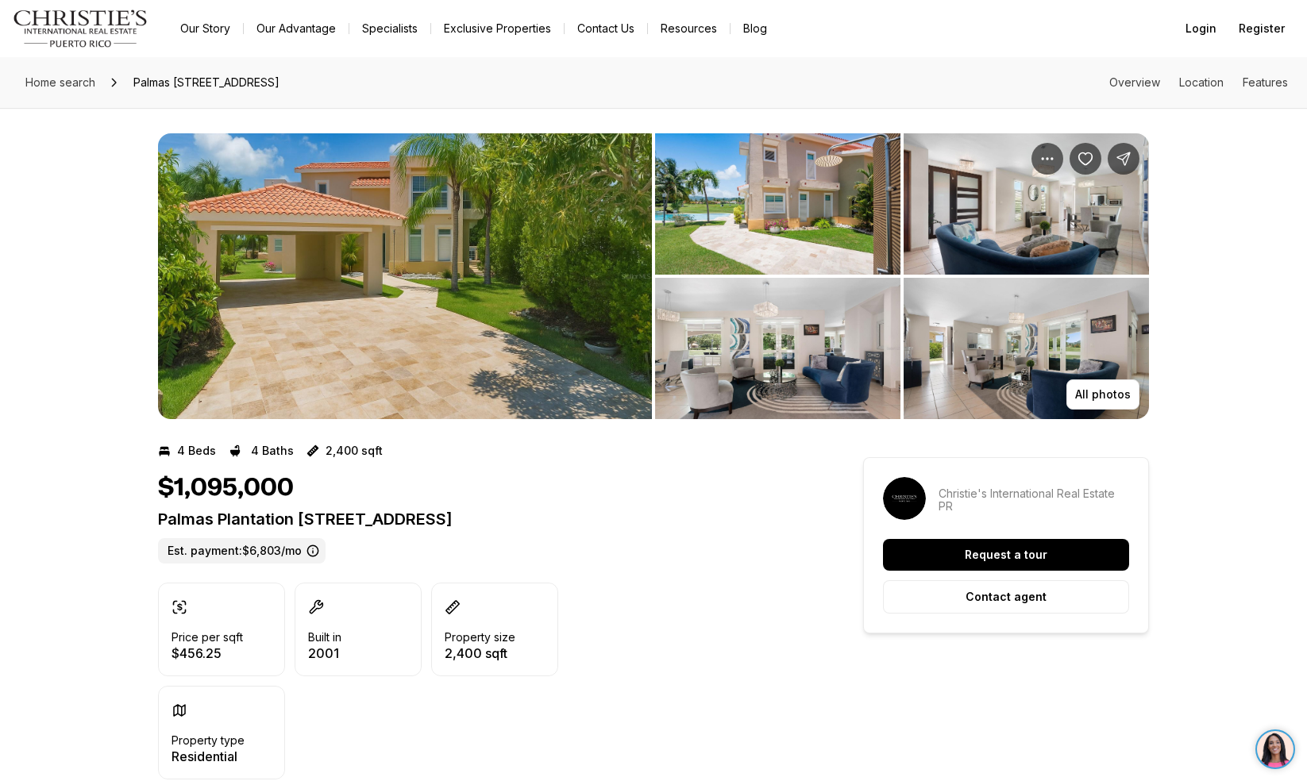
click at [408, 264] on img "View image gallery" at bounding box center [405, 276] width 494 height 286
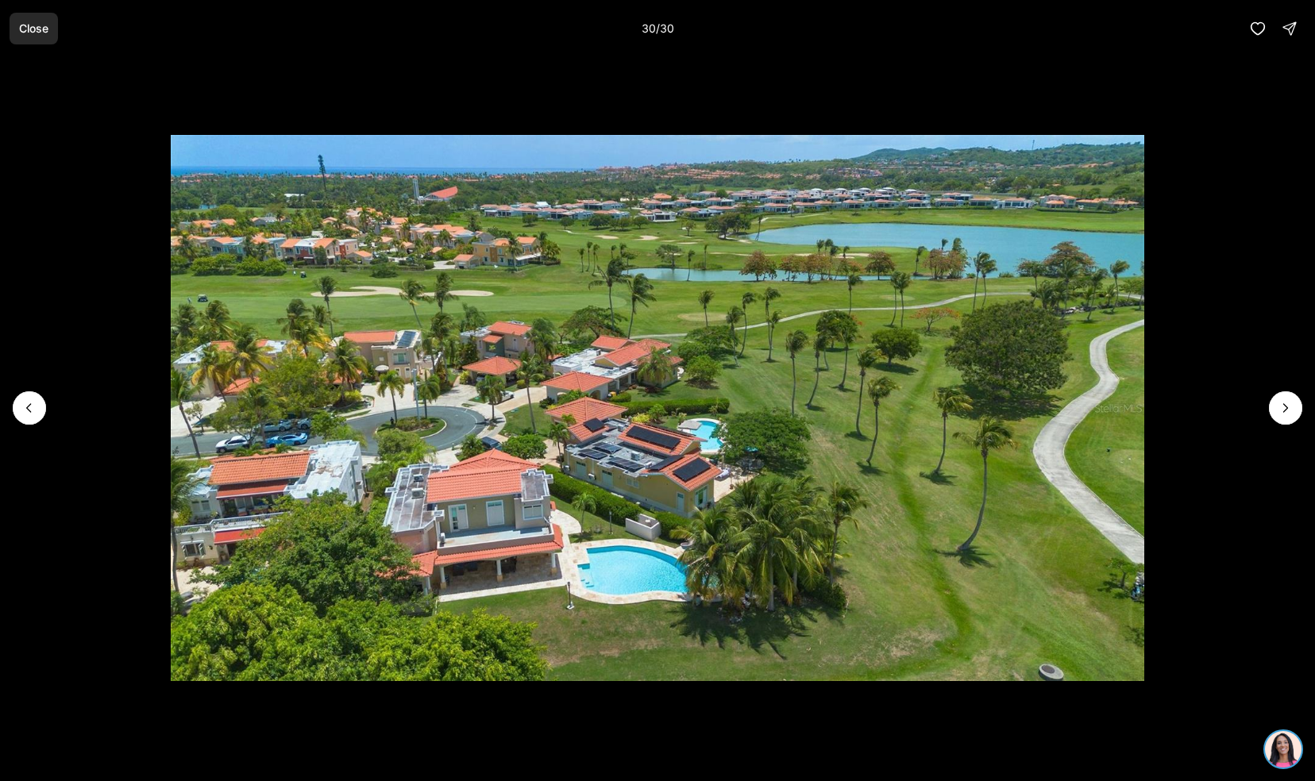
click at [30, 37] on button "Close" at bounding box center [34, 29] width 48 height 32
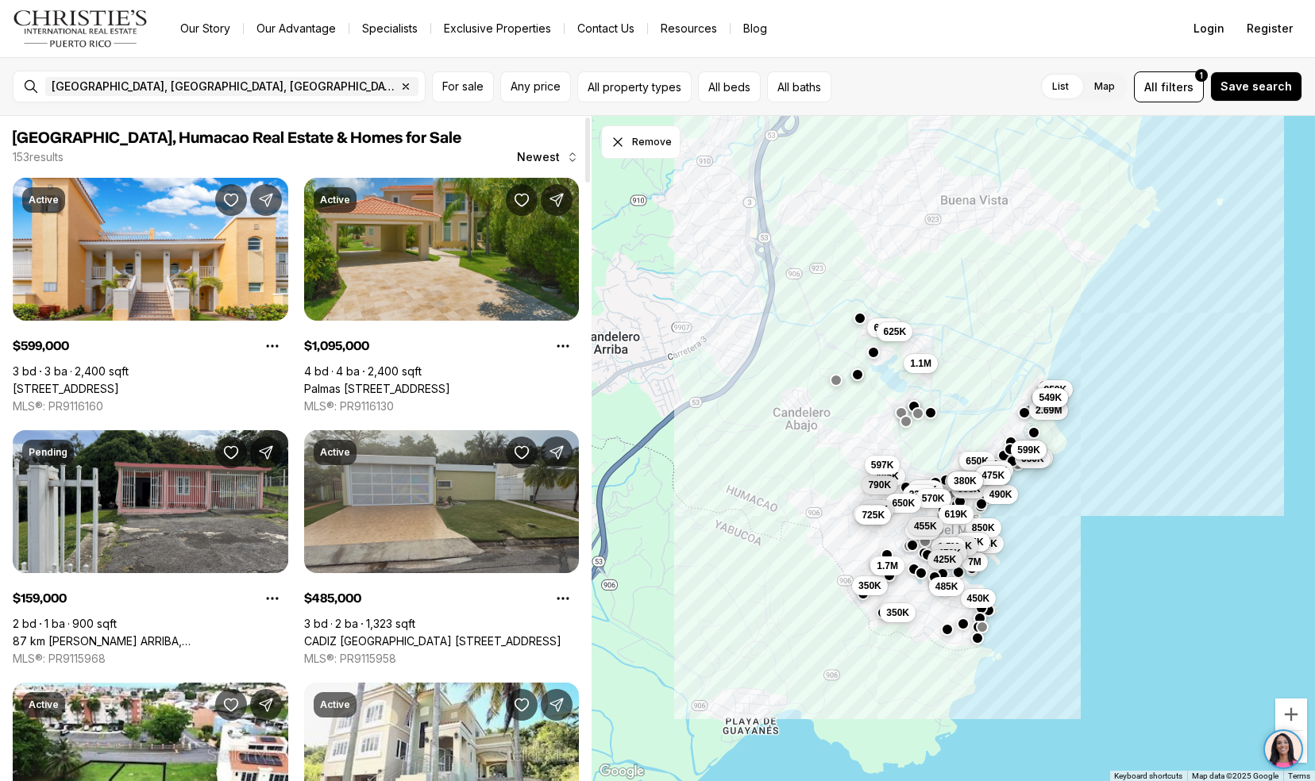
click at [364, 634] on link "CADIZ [GEOGRAPHIC_DATA] [STREET_ADDRESS]" at bounding box center [432, 641] width 257 height 14
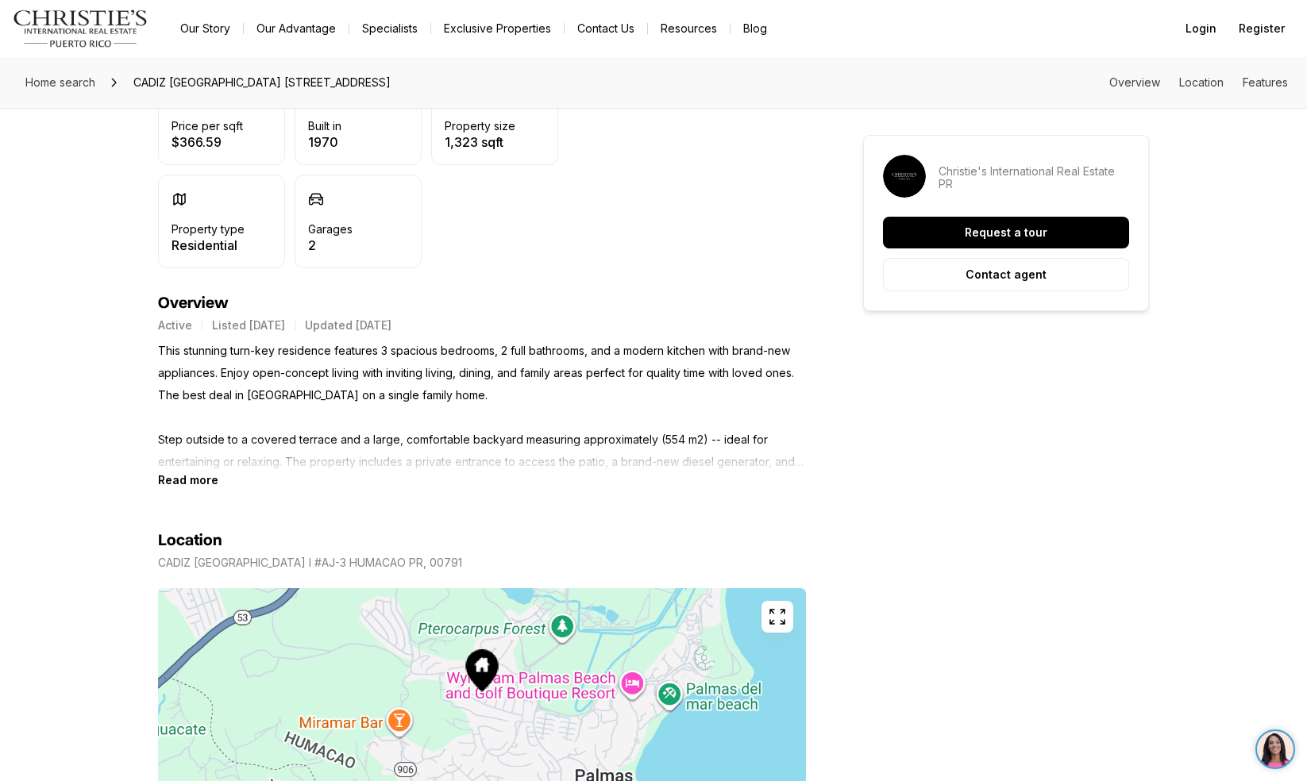
scroll to position [496, 0]
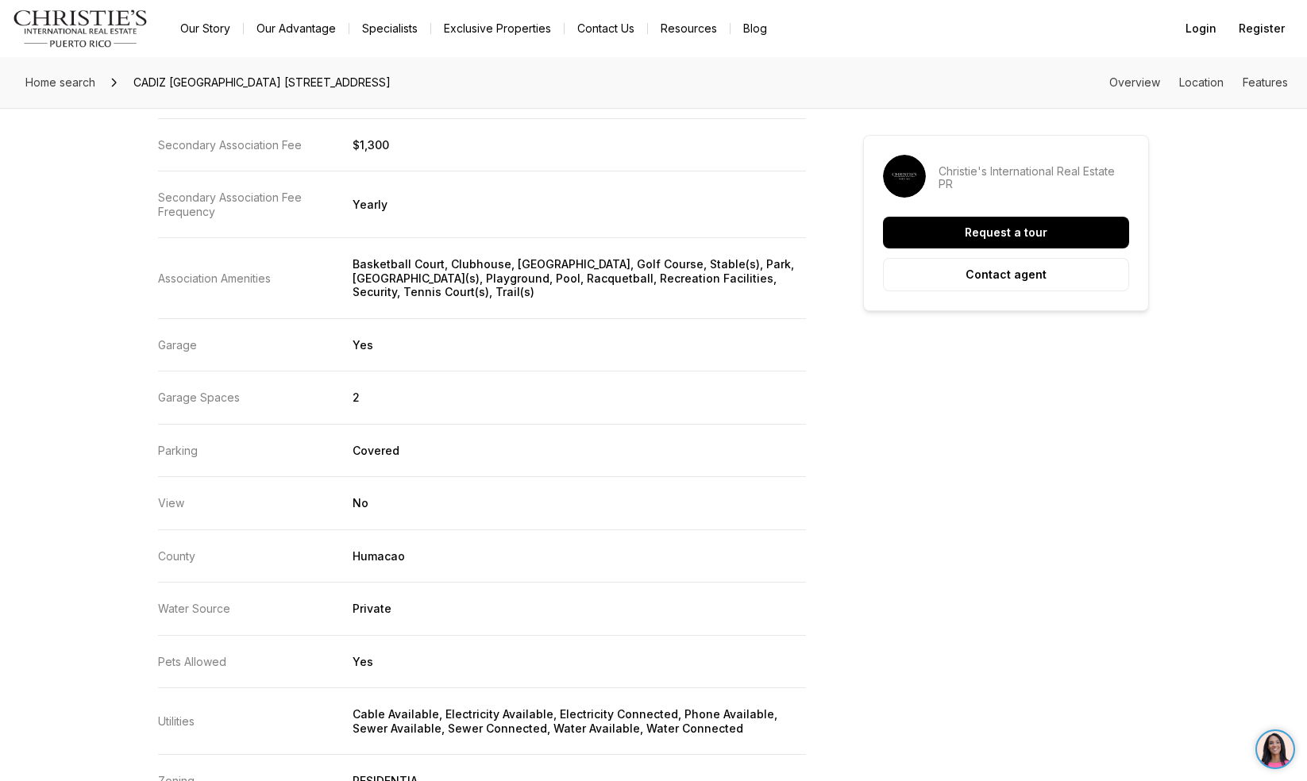
click at [799, 237] on hr at bounding box center [482, 237] width 648 height 1
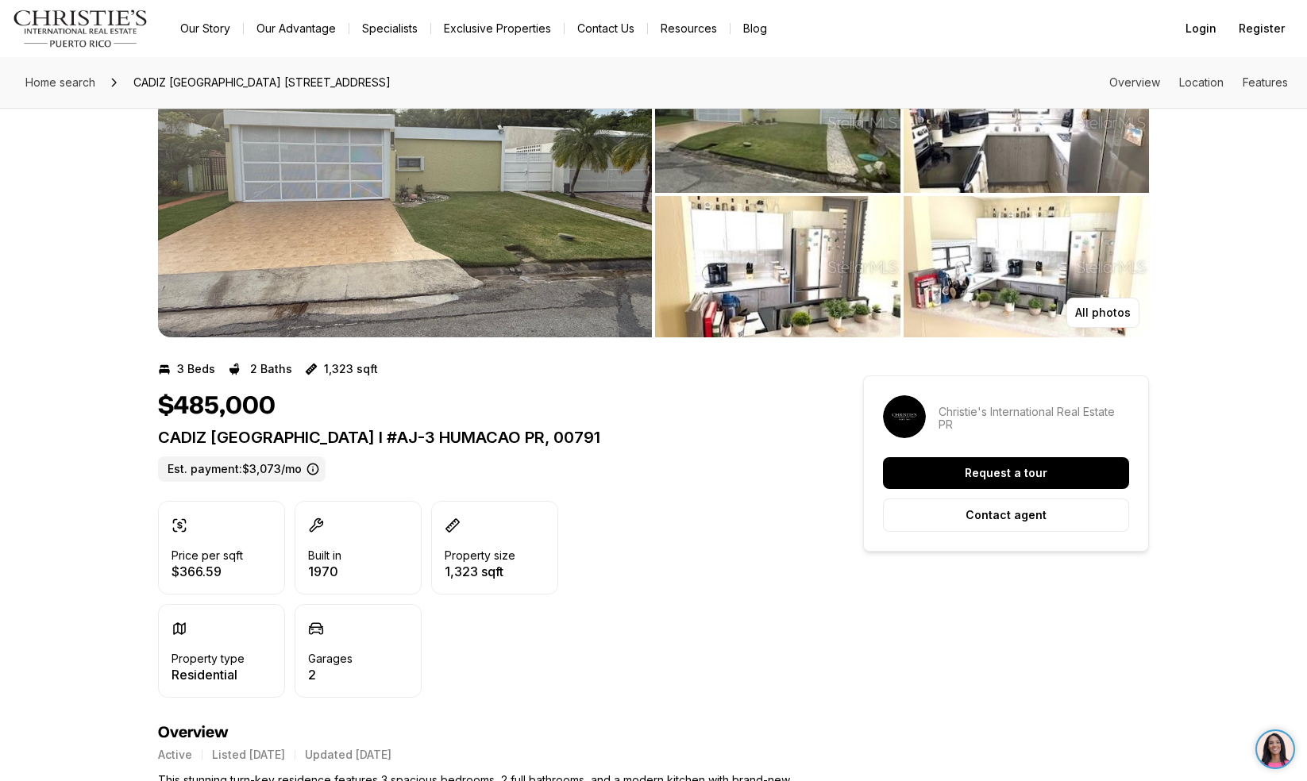
scroll to position [0, 0]
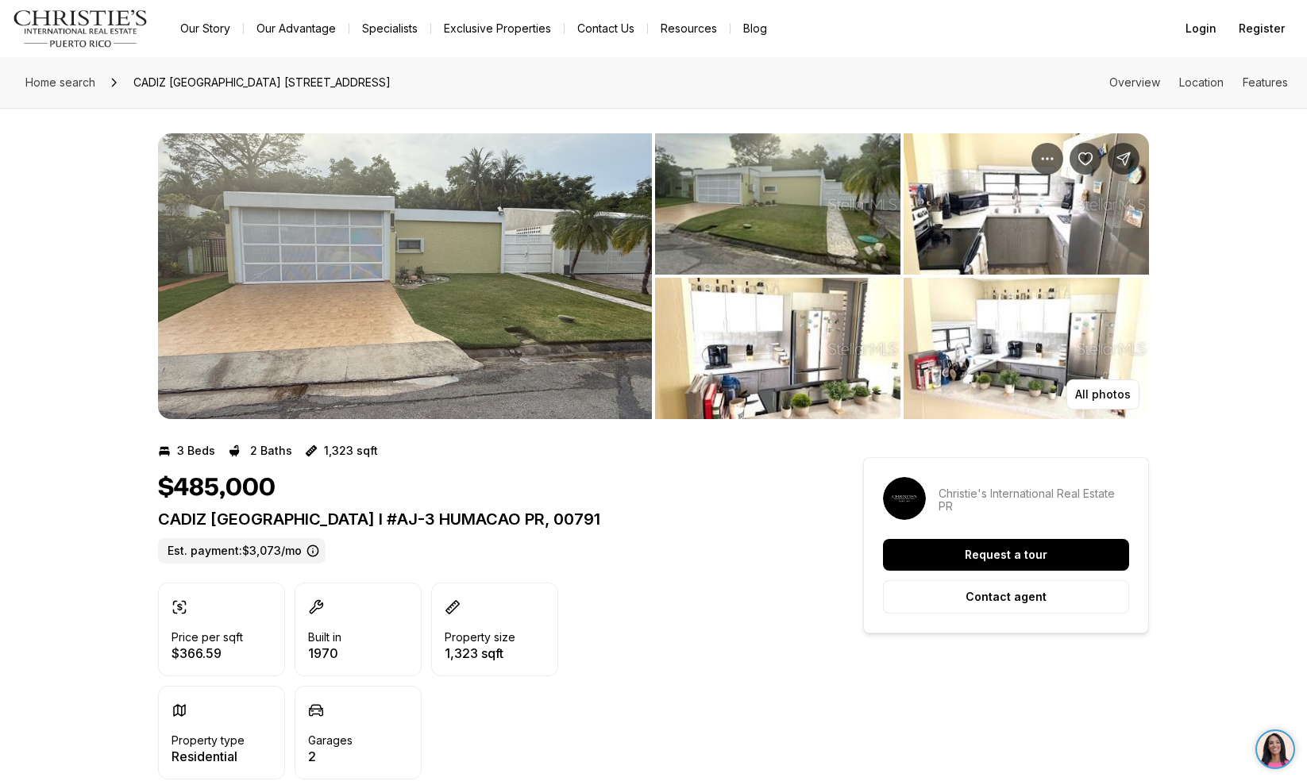
click at [436, 343] on img "View image gallery" at bounding box center [405, 276] width 494 height 286
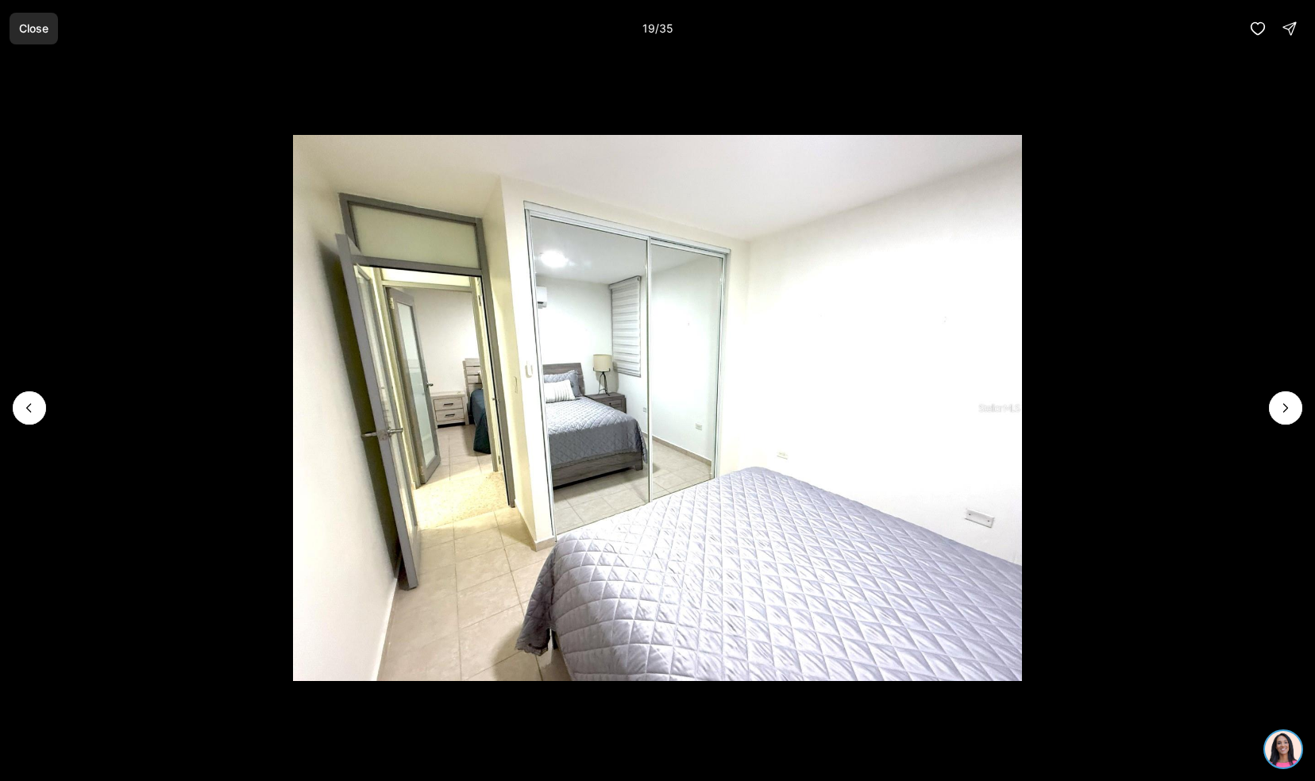
click at [38, 33] on p "Close" at bounding box center [33, 28] width 29 height 13
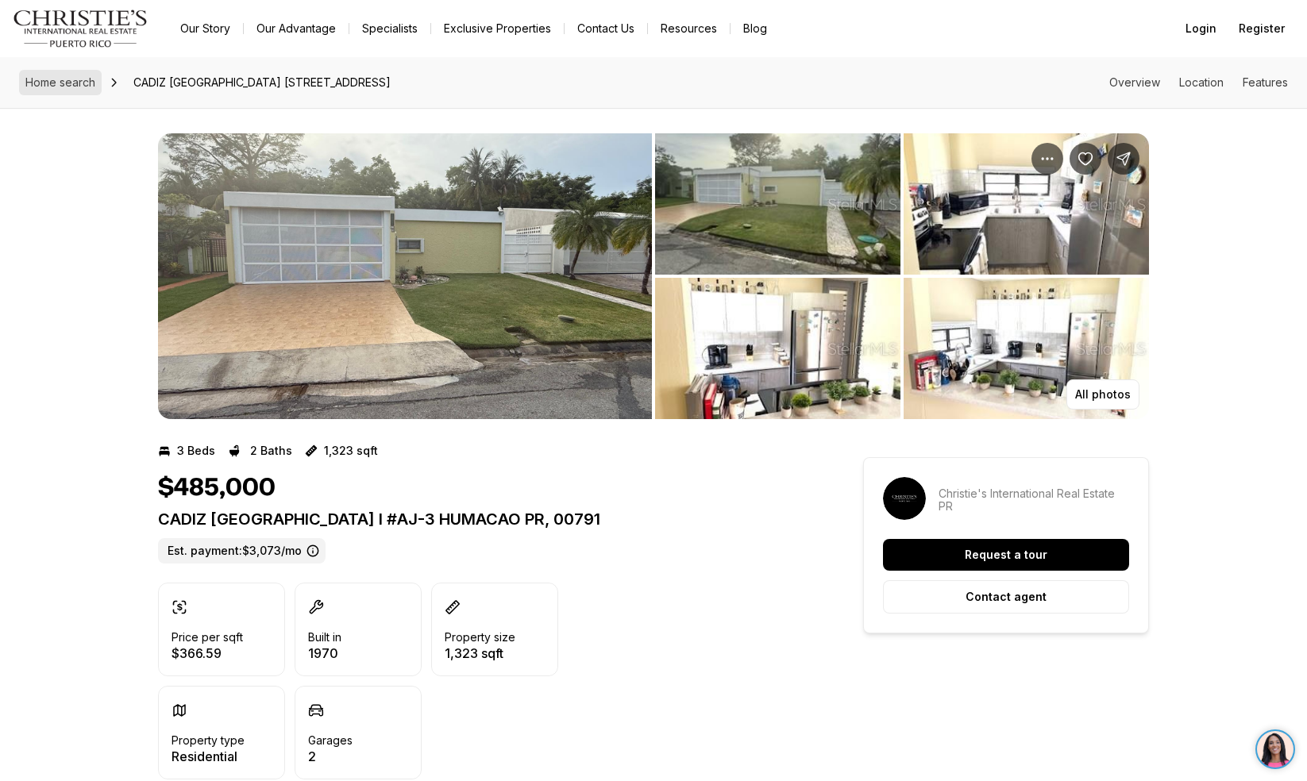
click at [68, 87] on span "Home search" at bounding box center [60, 81] width 70 height 13
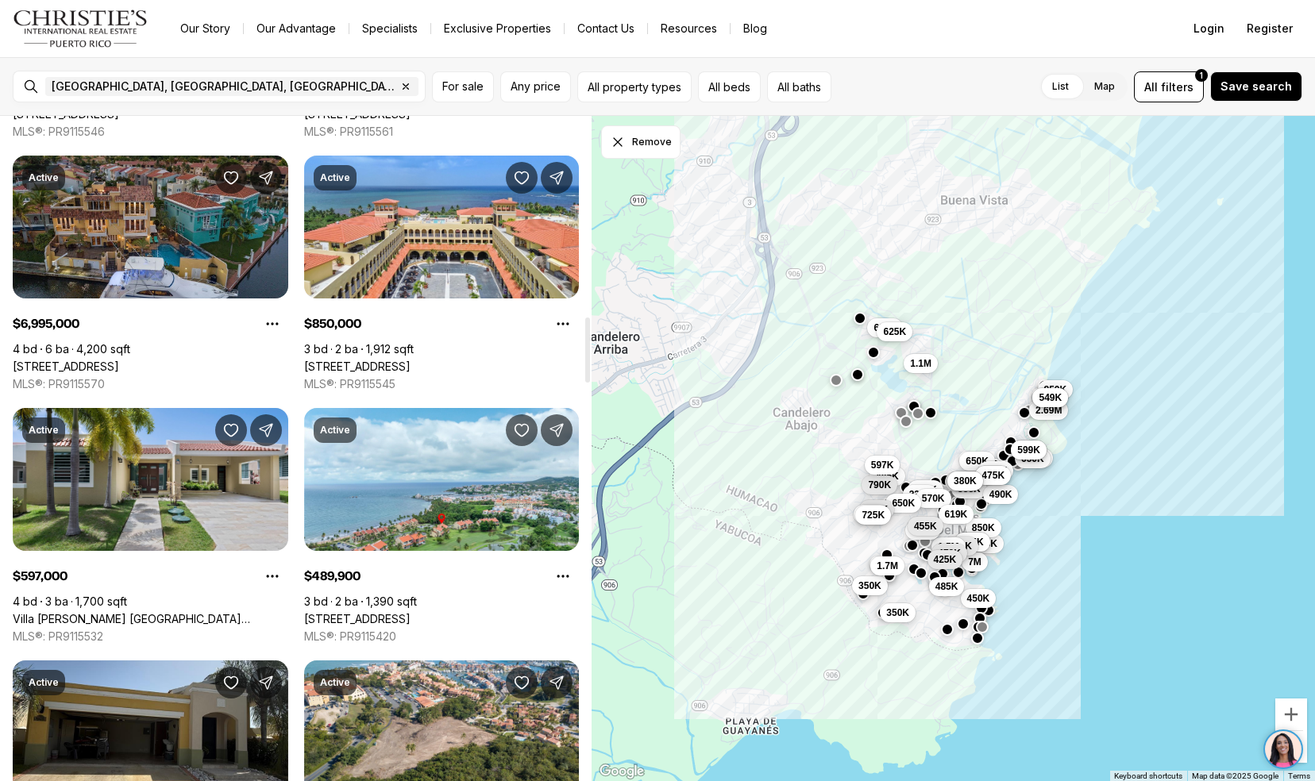
scroll to position [2036, 0]
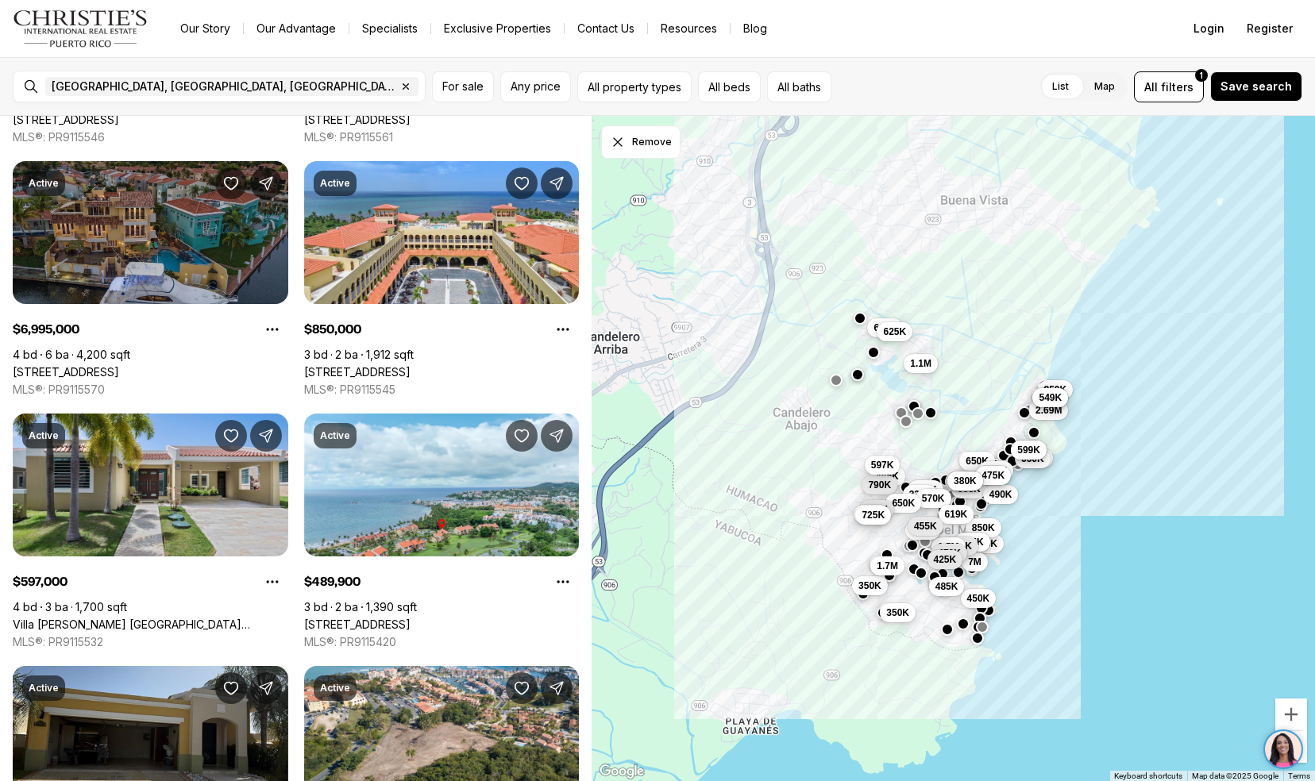
click at [79, 365] on link "[STREET_ADDRESS]" at bounding box center [66, 372] width 106 height 14
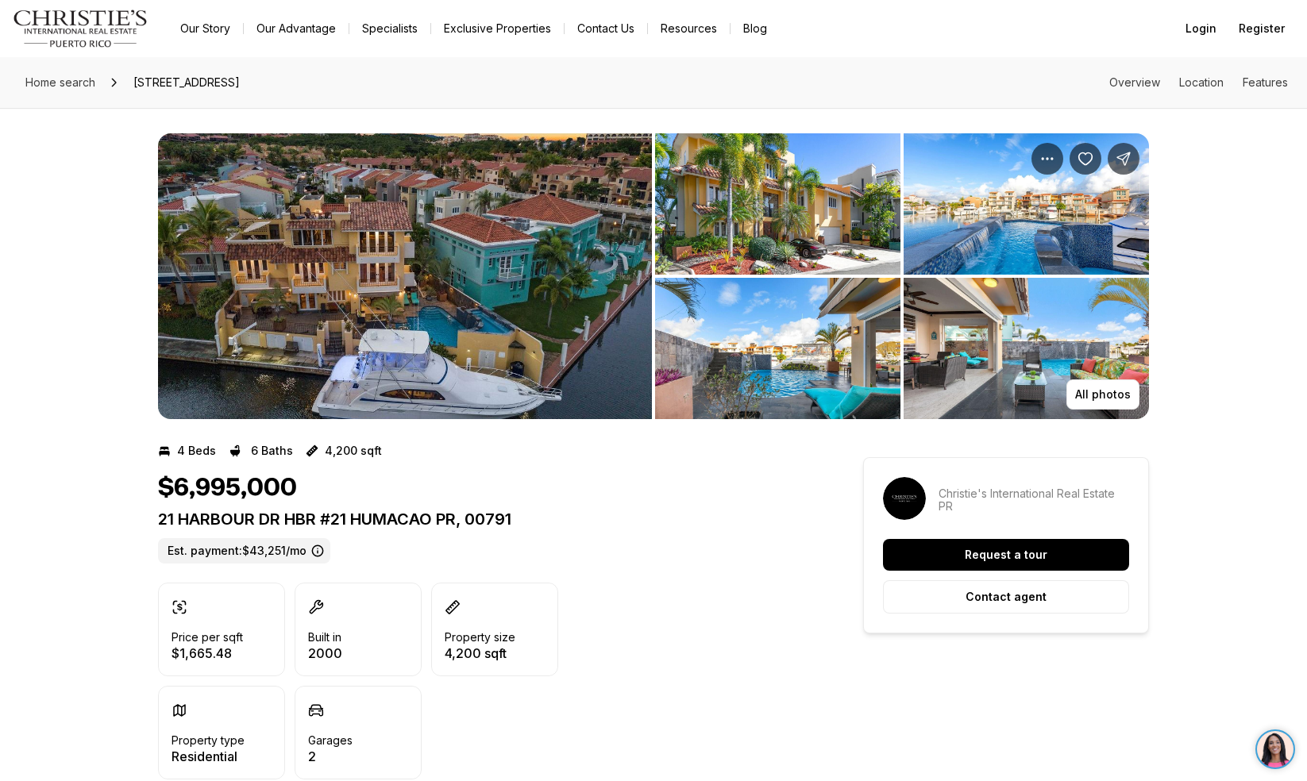
click at [326, 368] on img "View image gallery" at bounding box center [405, 276] width 494 height 286
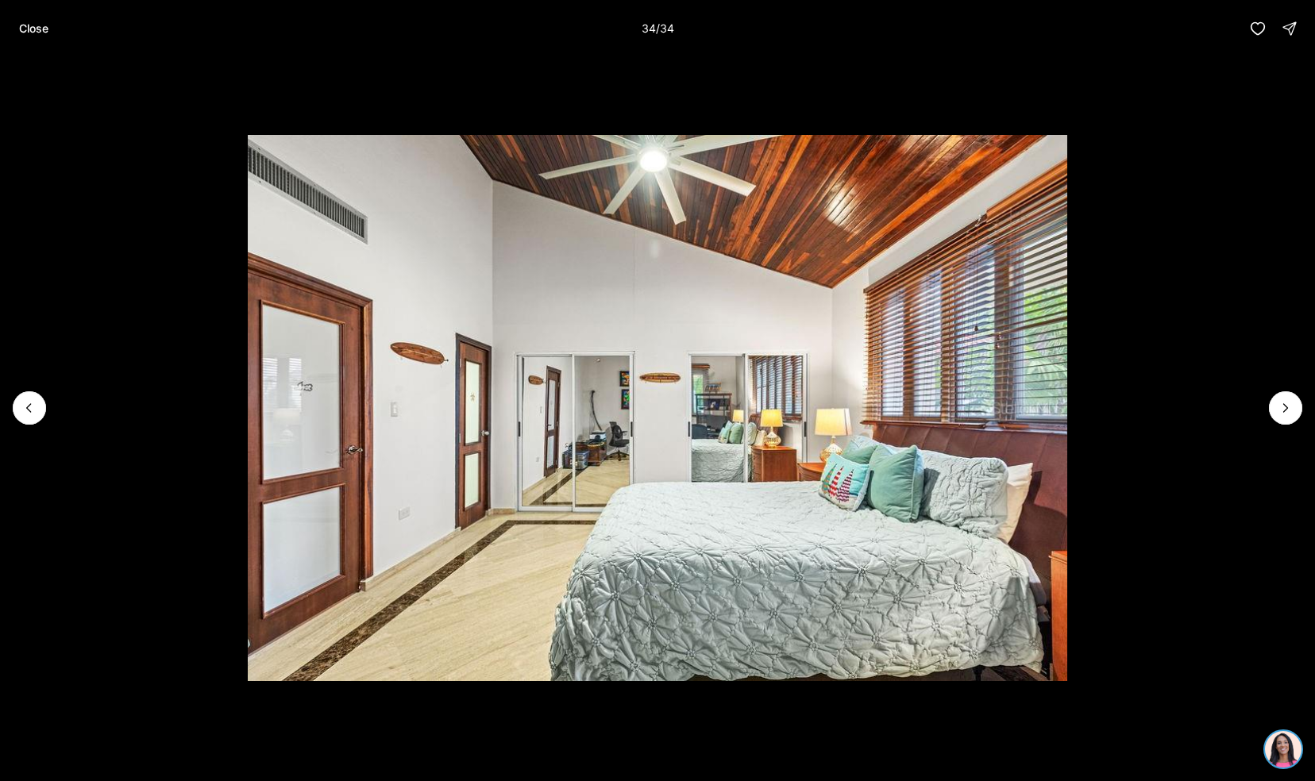
click at [11, 24] on button "Close" at bounding box center [34, 29] width 48 height 32
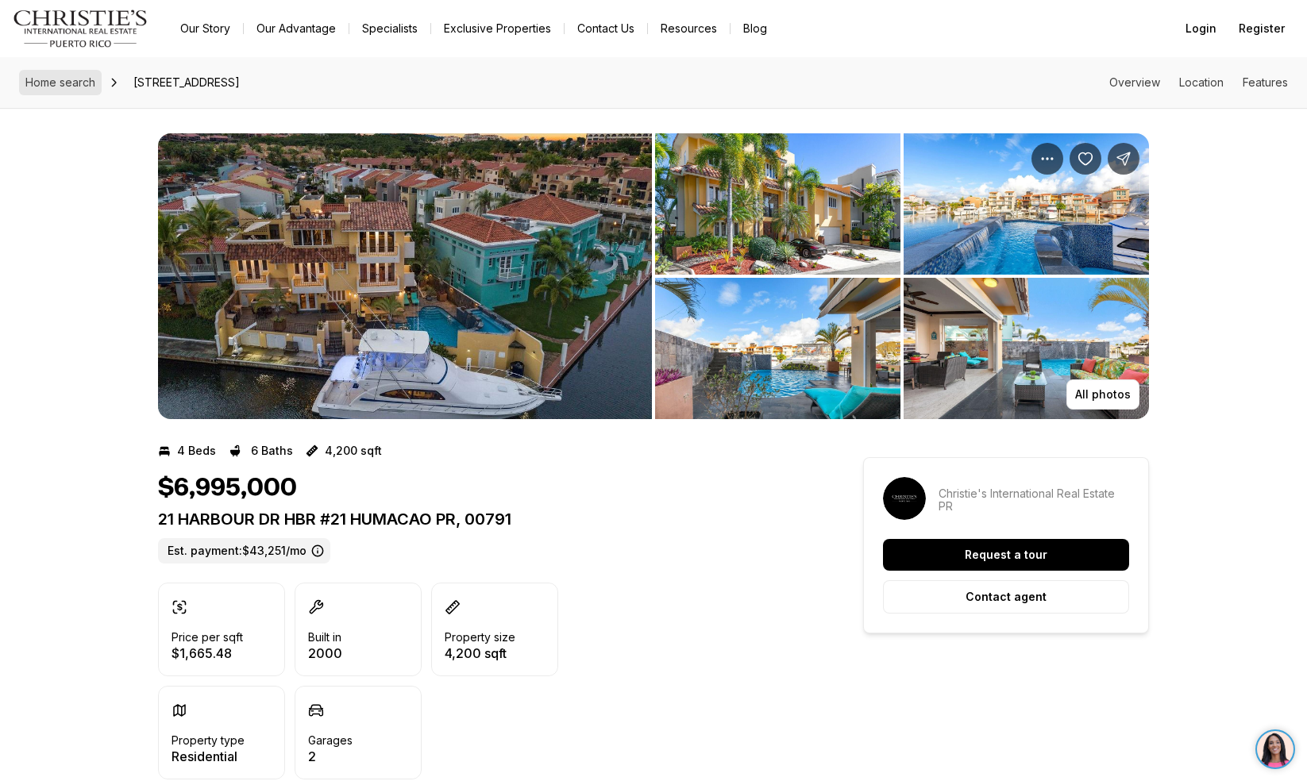
click at [79, 75] on link "Home search" at bounding box center [60, 82] width 83 height 25
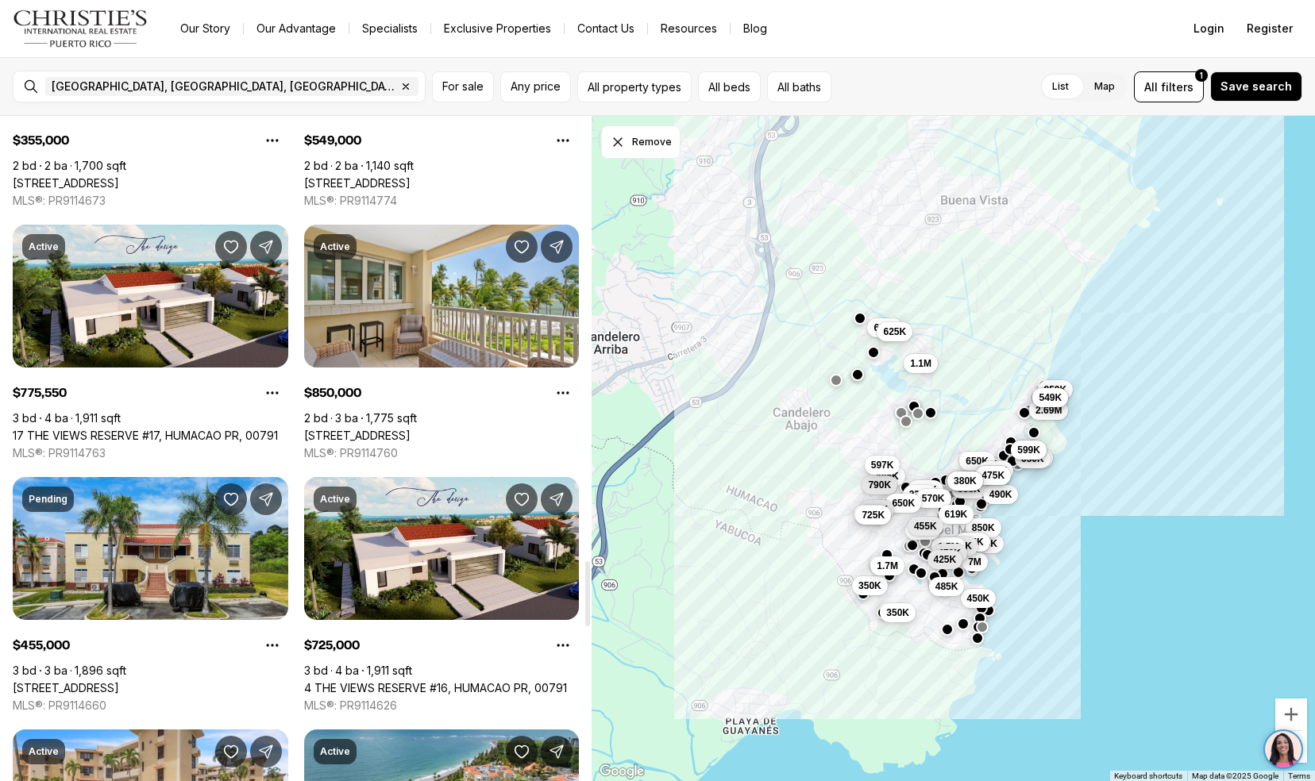
scroll to position [4517, 0]
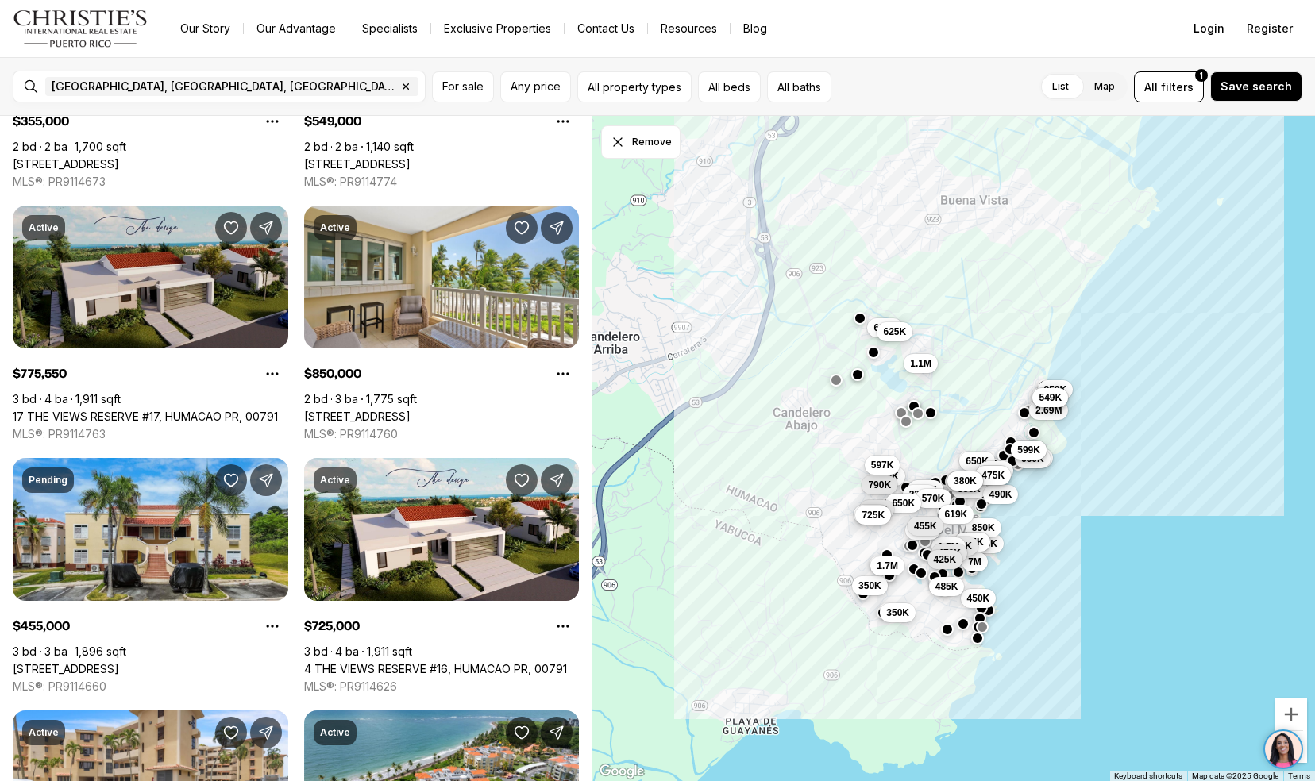
click at [46, 410] on link "17 THE VIEWS RESERVE #17, HUMACAO PR, 00791" at bounding box center [145, 417] width 265 height 14
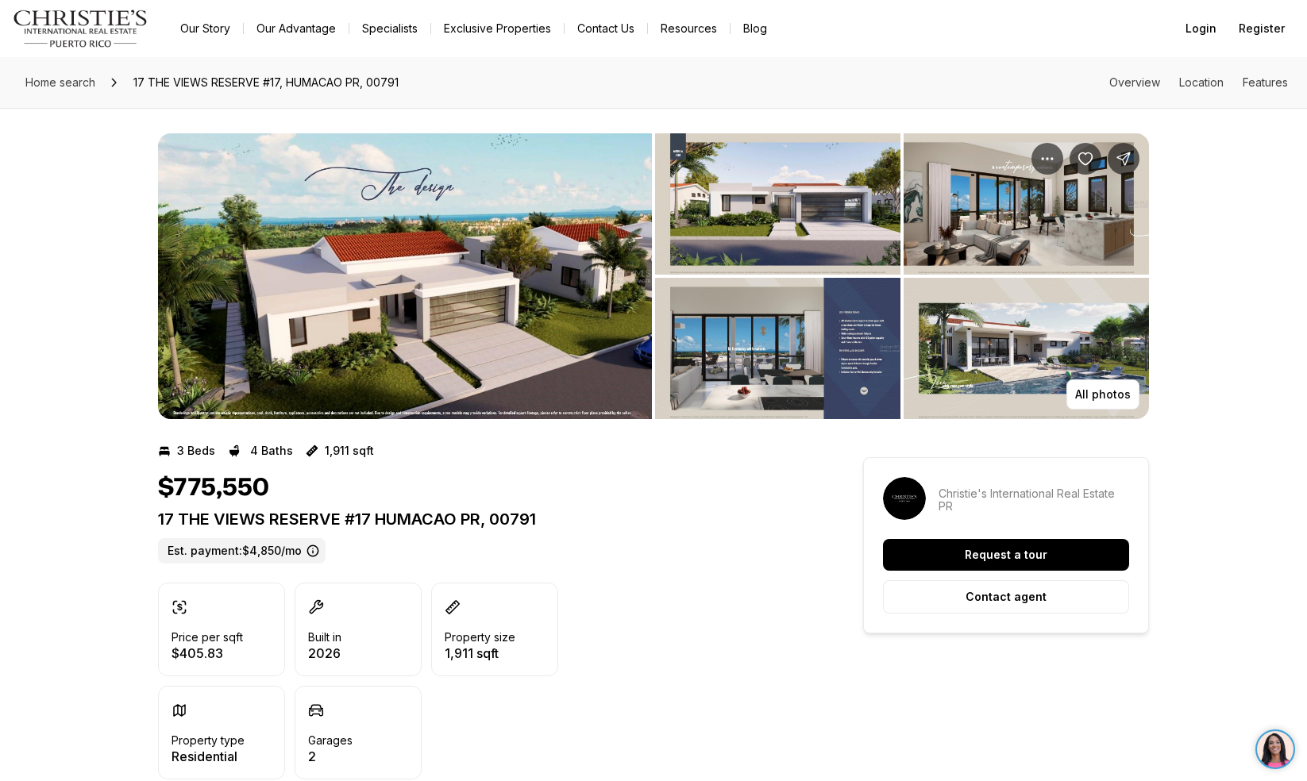
click at [481, 281] on img "View image gallery" at bounding box center [405, 276] width 494 height 286
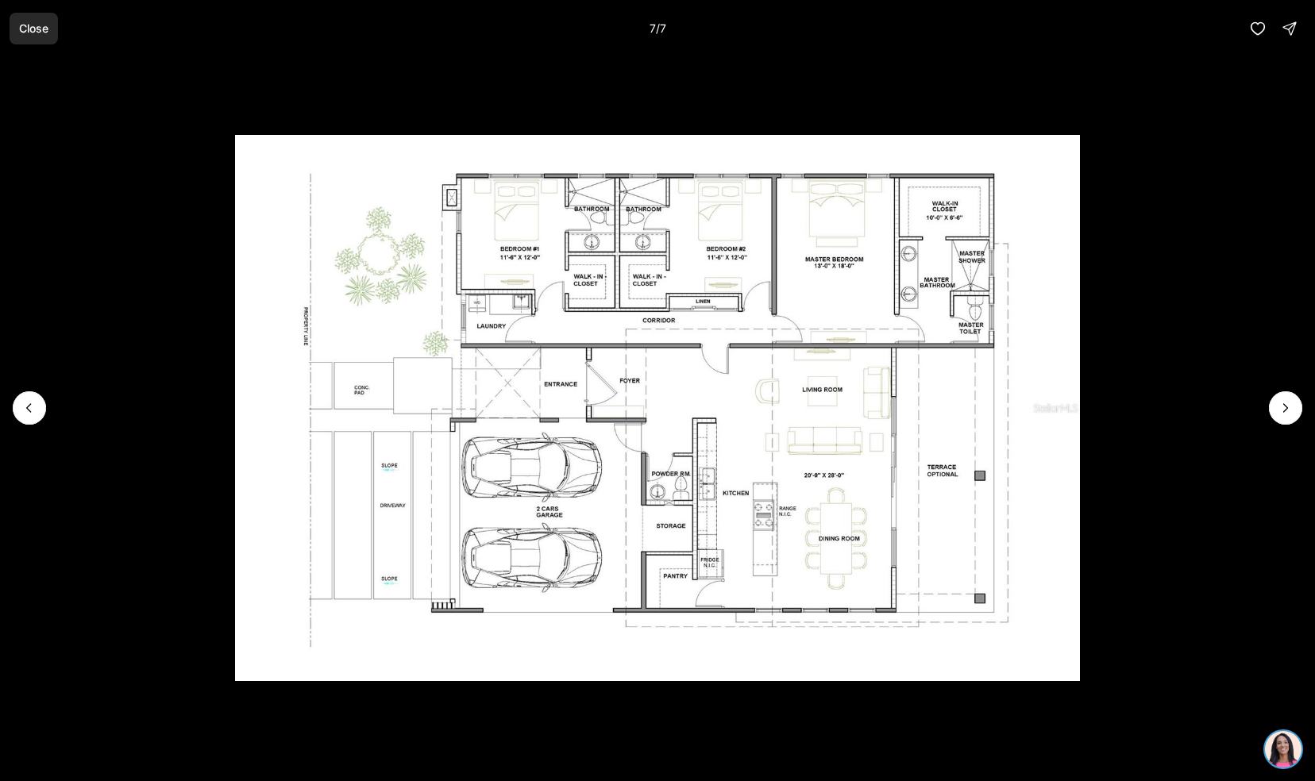
click at [35, 30] on p "Close" at bounding box center [33, 28] width 29 height 13
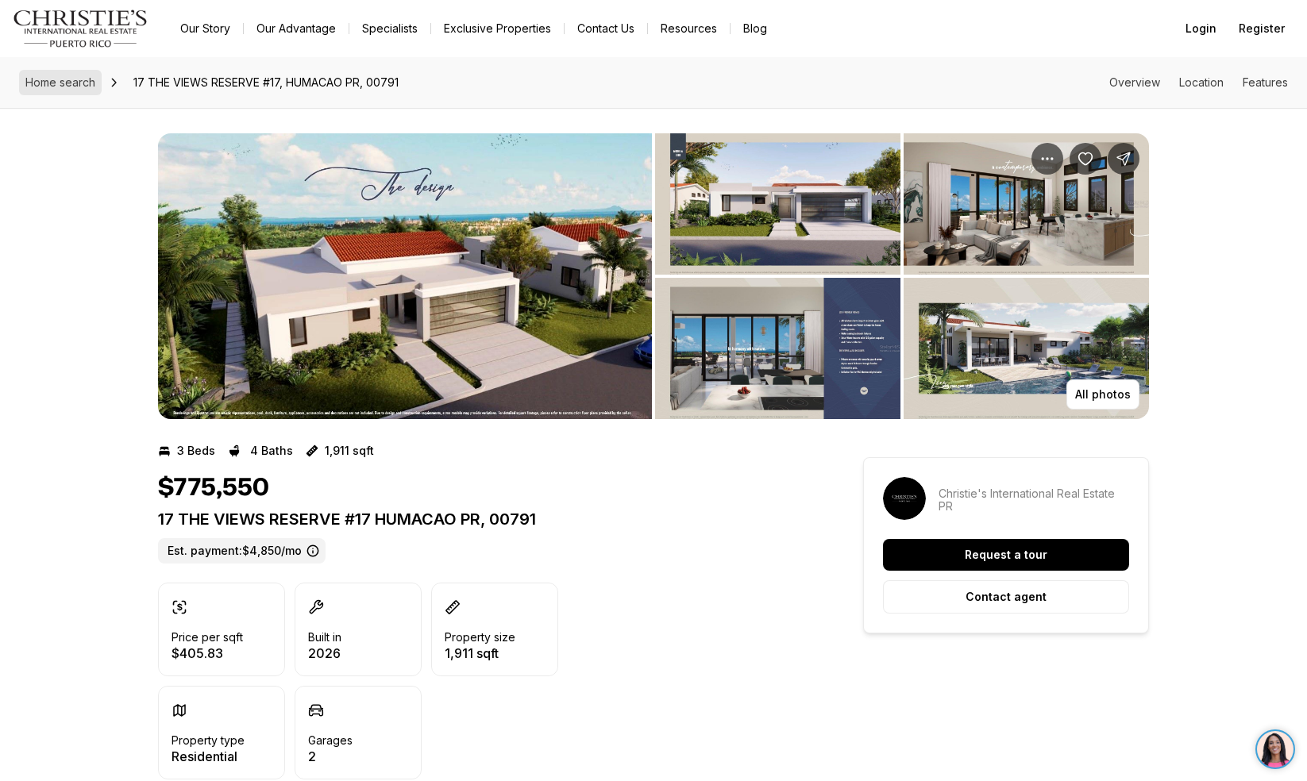
click at [98, 93] on link "Home search" at bounding box center [60, 82] width 83 height 25
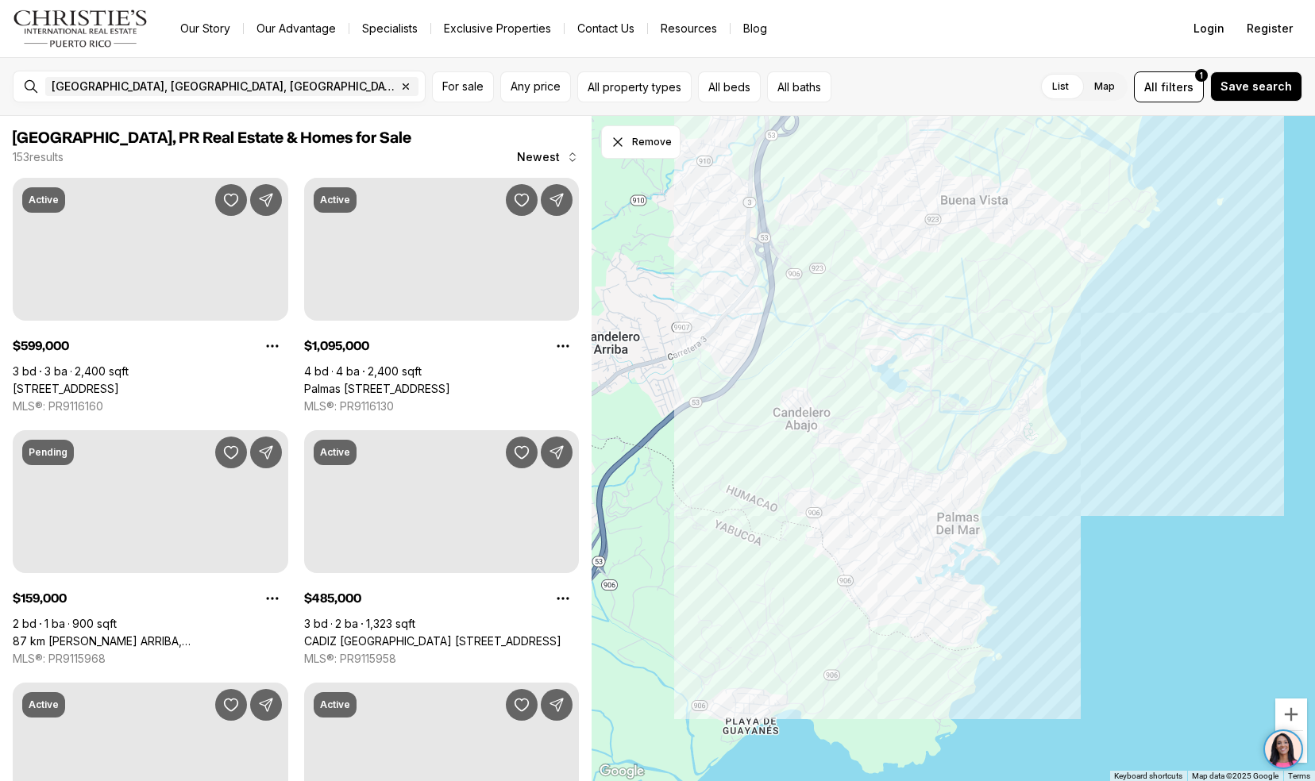
scroll to position [4517, 0]
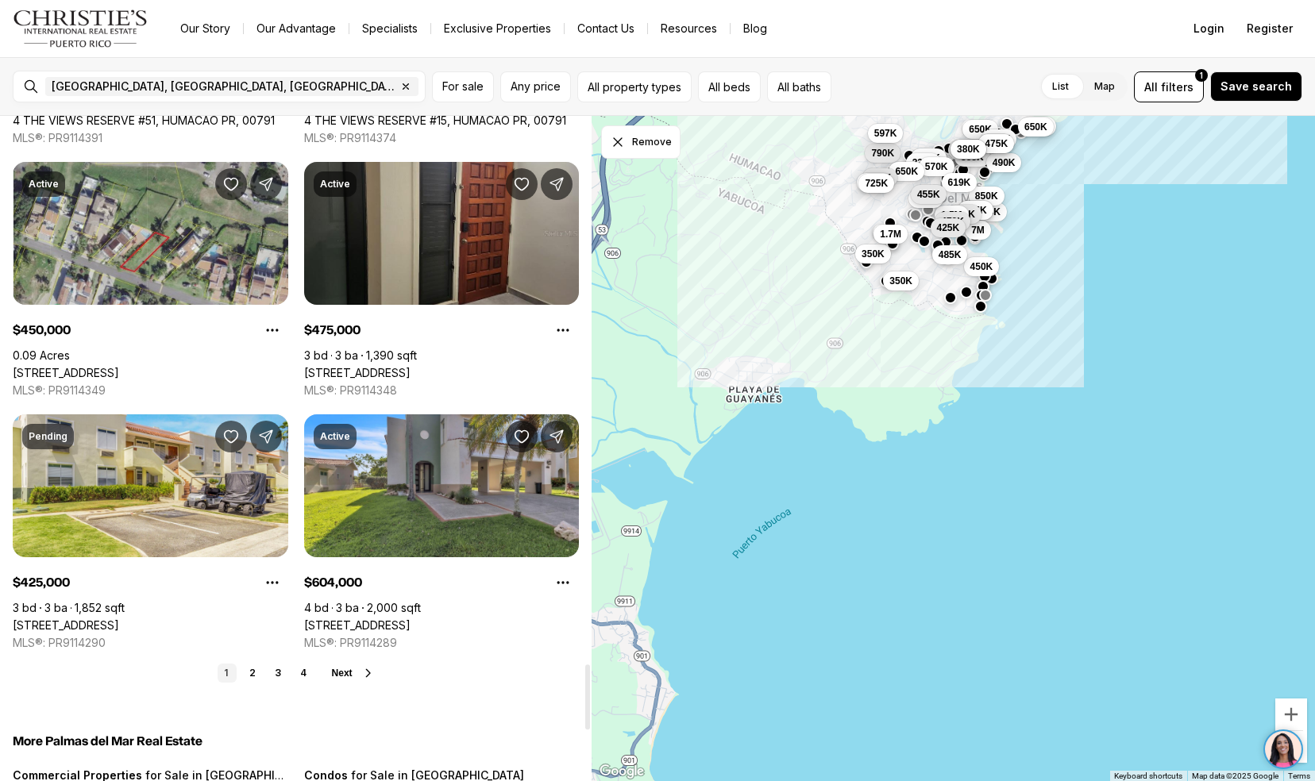
scroll to position [5638, 0]
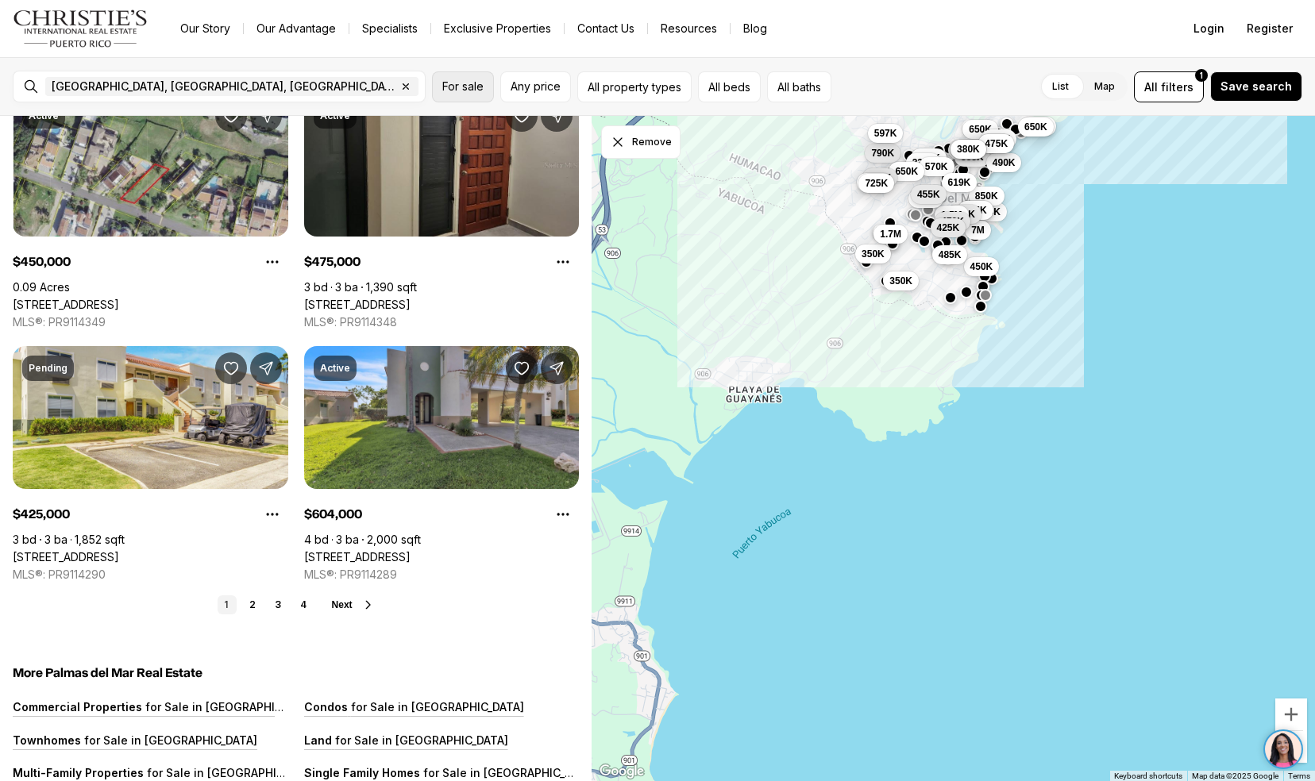
click at [457, 98] on button "For sale" at bounding box center [463, 86] width 62 height 31
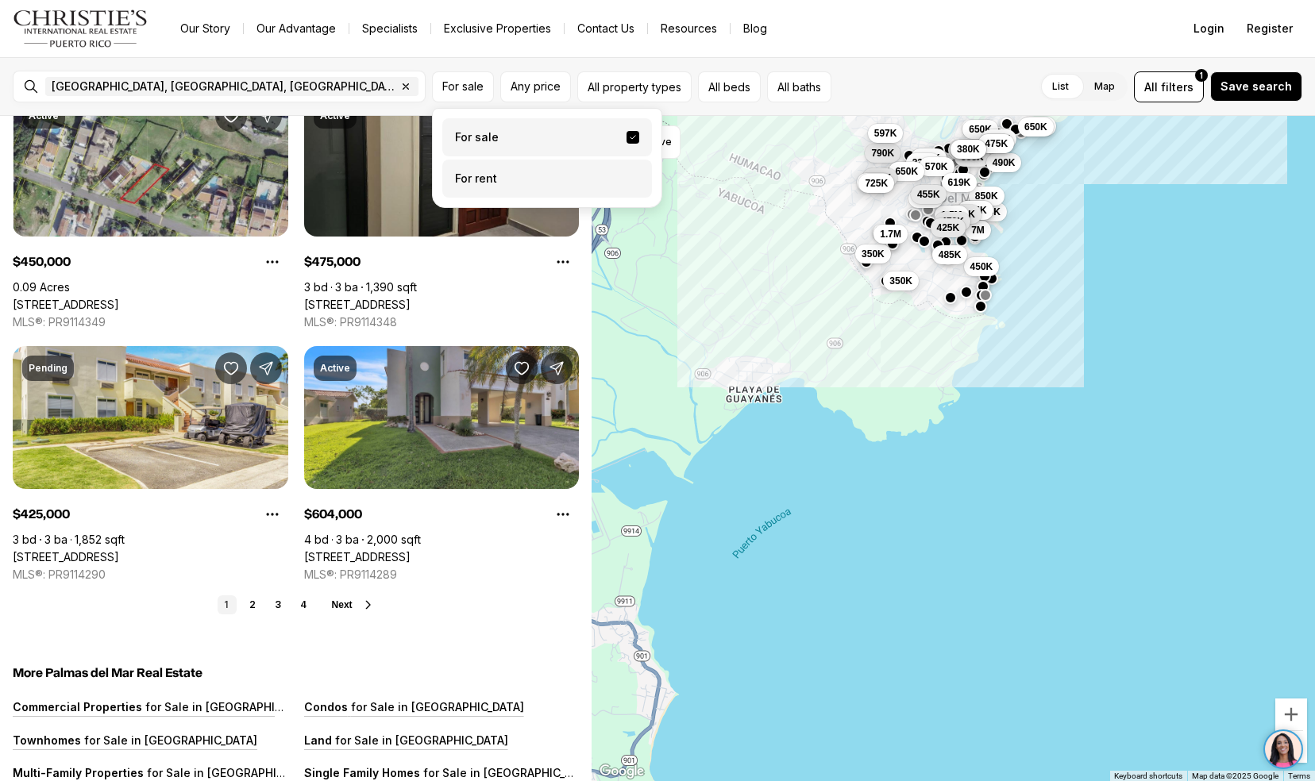
click at [505, 183] on label "For rent" at bounding box center [547, 179] width 210 height 38
click at [626, 172] on button "For rent" at bounding box center [632, 172] width 13 height 0
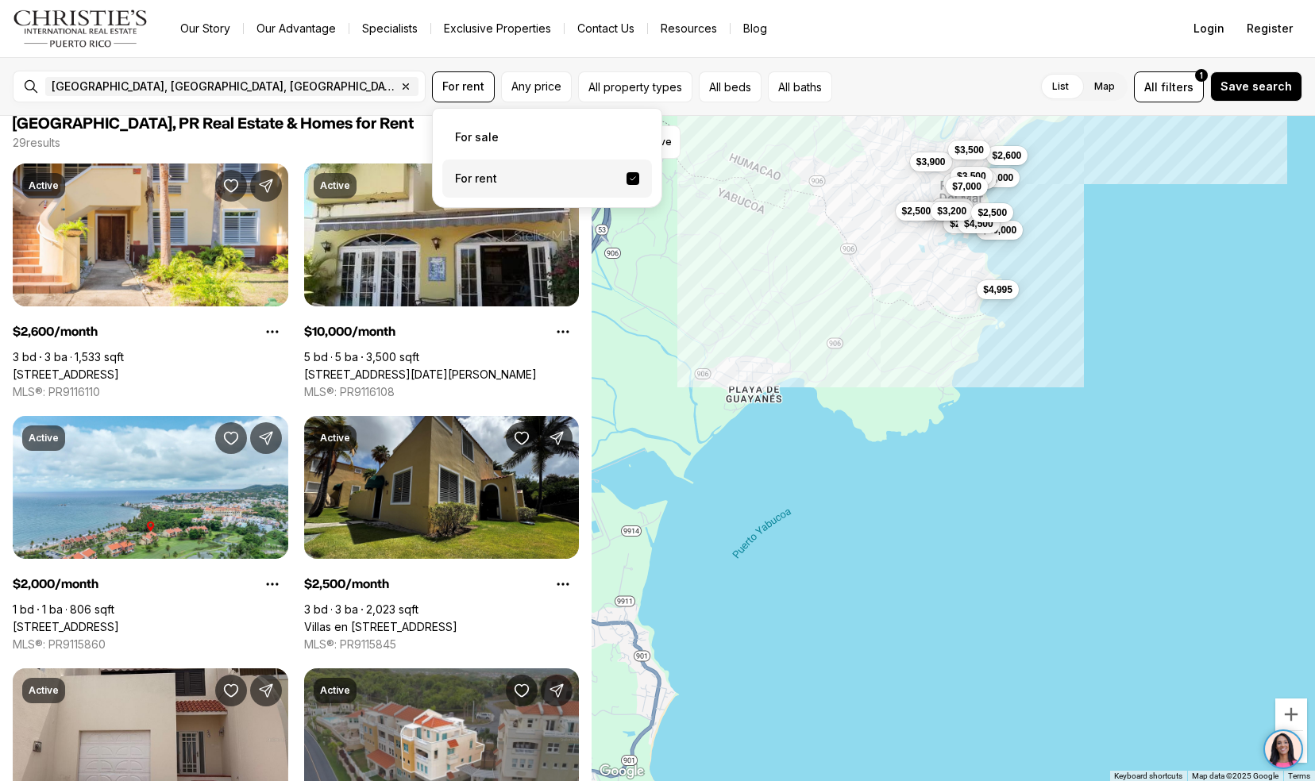
scroll to position [6, 0]
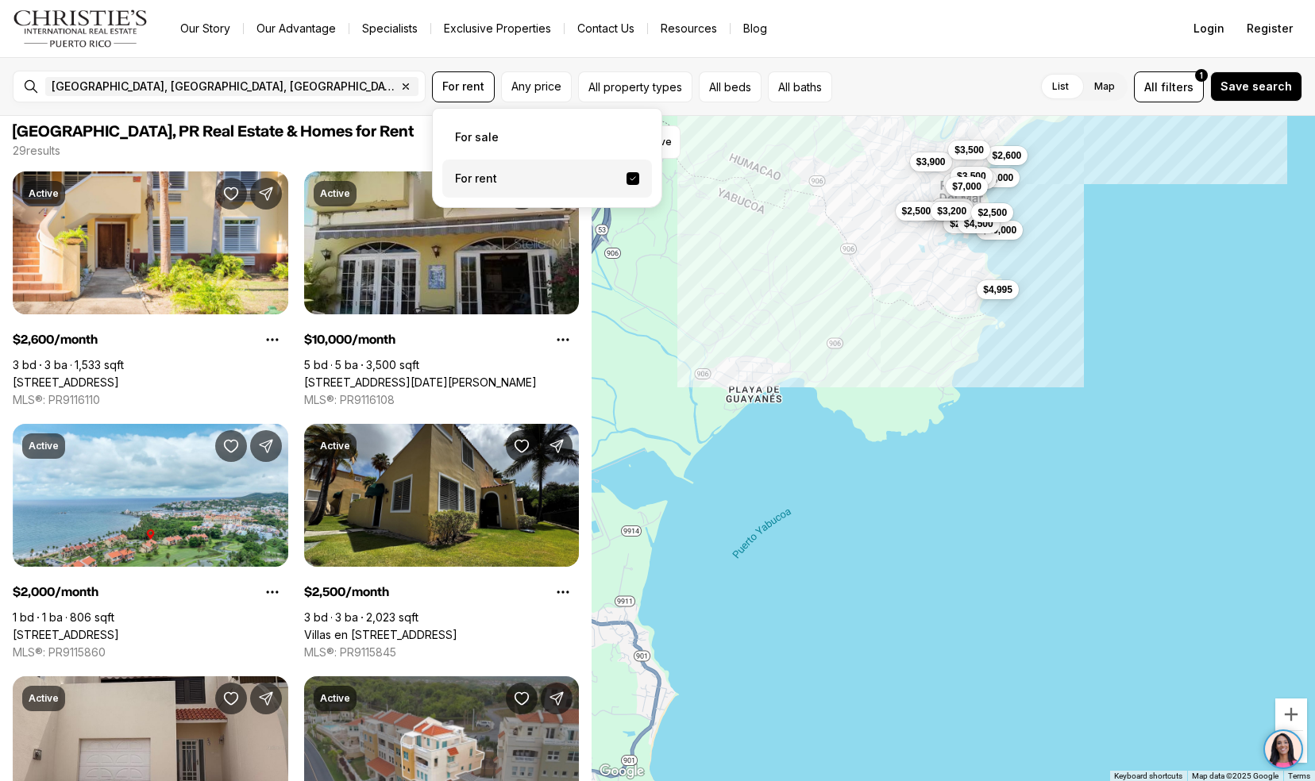
click at [336, 376] on link "[STREET_ADDRESS][DATE][PERSON_NAME]" at bounding box center [420, 383] width 233 height 14
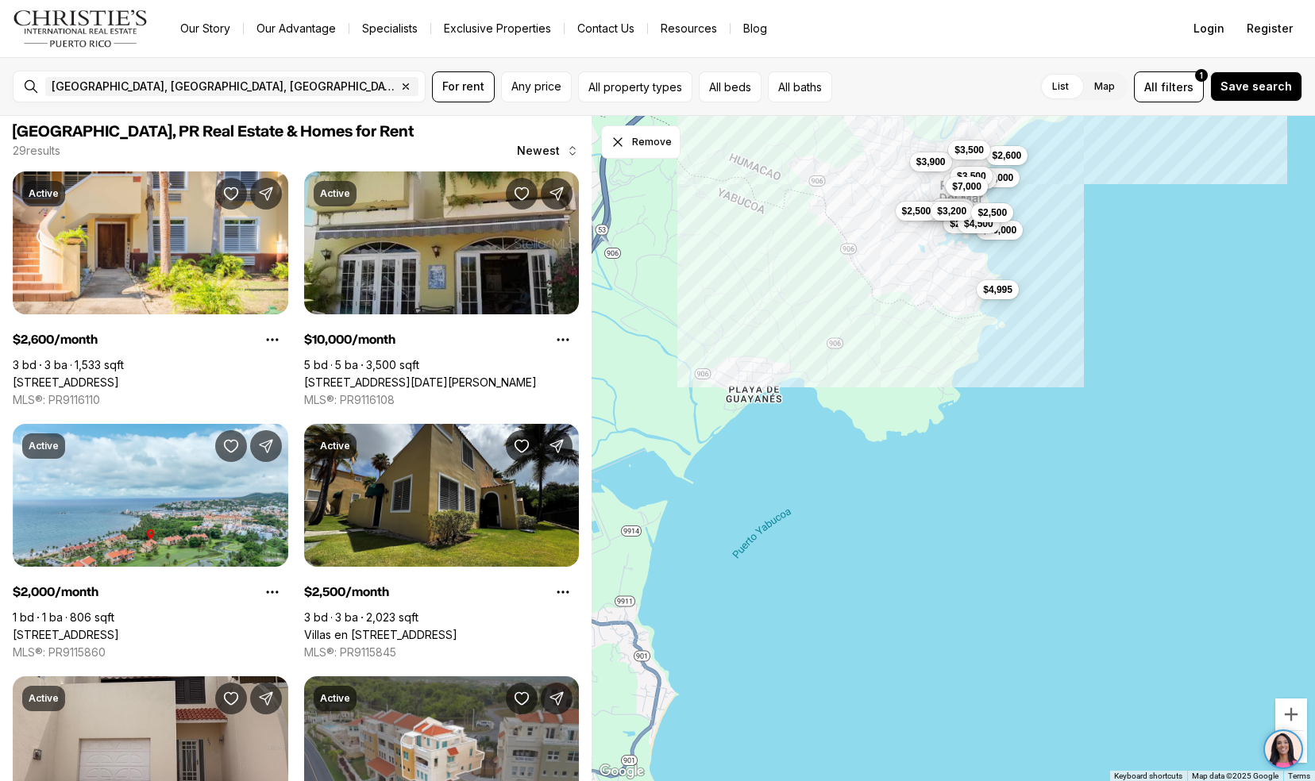
click at [372, 376] on link "[STREET_ADDRESS][DATE][PERSON_NAME]" at bounding box center [420, 383] width 233 height 14
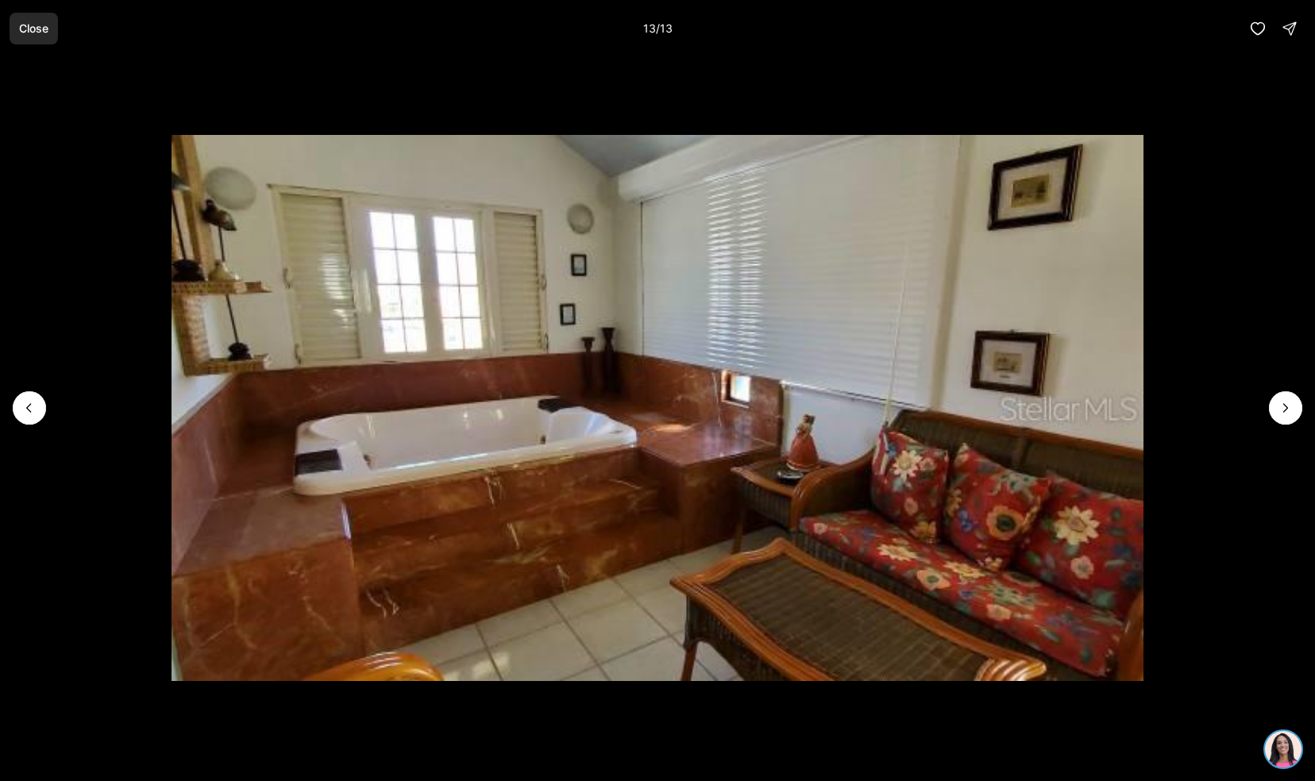
click at [46, 16] on button "Close" at bounding box center [34, 29] width 48 height 32
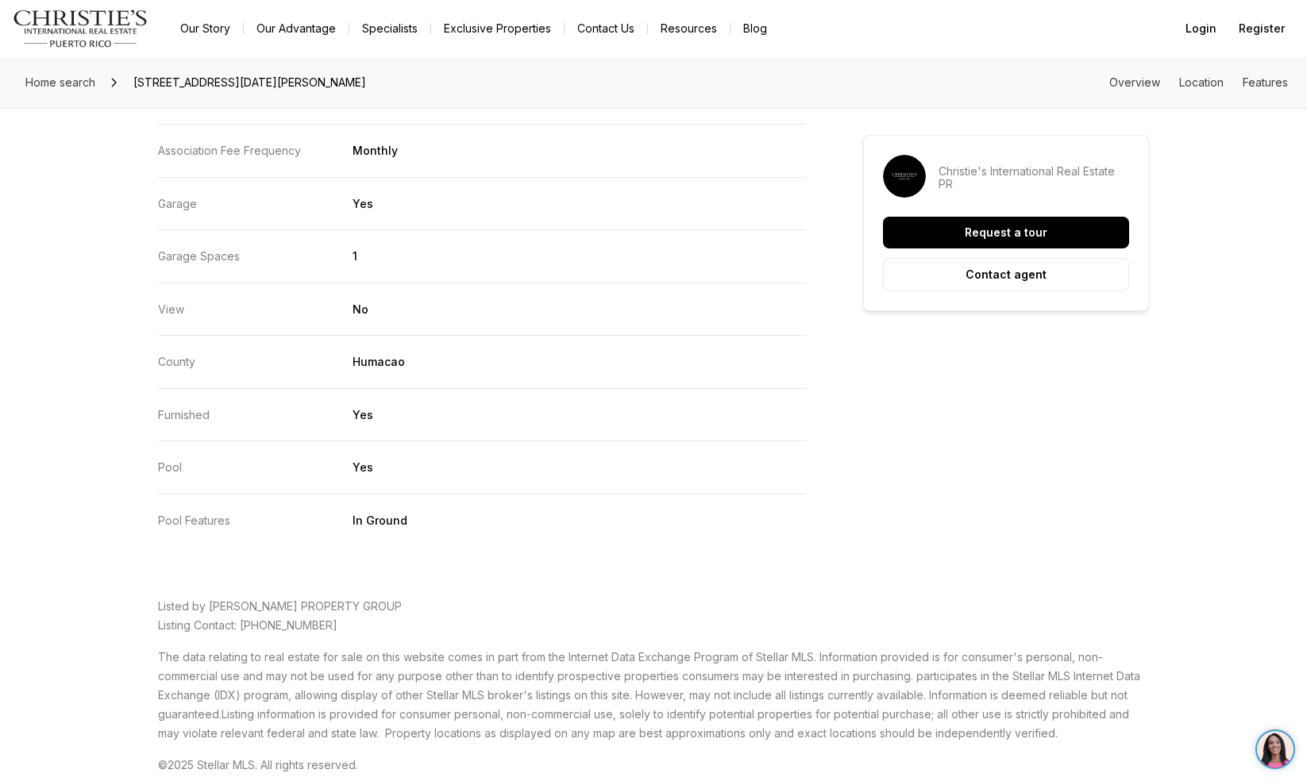
scroll to position [2636, 0]
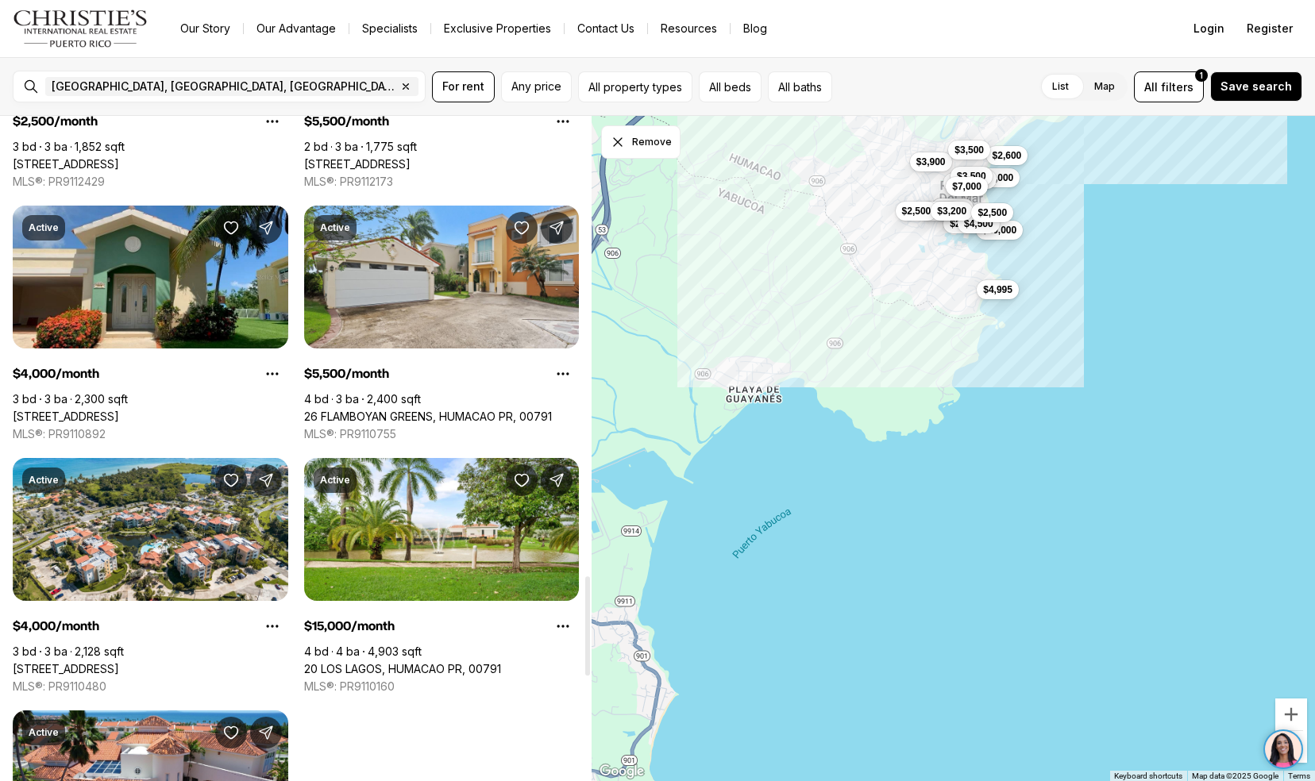
scroll to position [3173, 0]
